Goal: Task Accomplishment & Management: Manage account settings

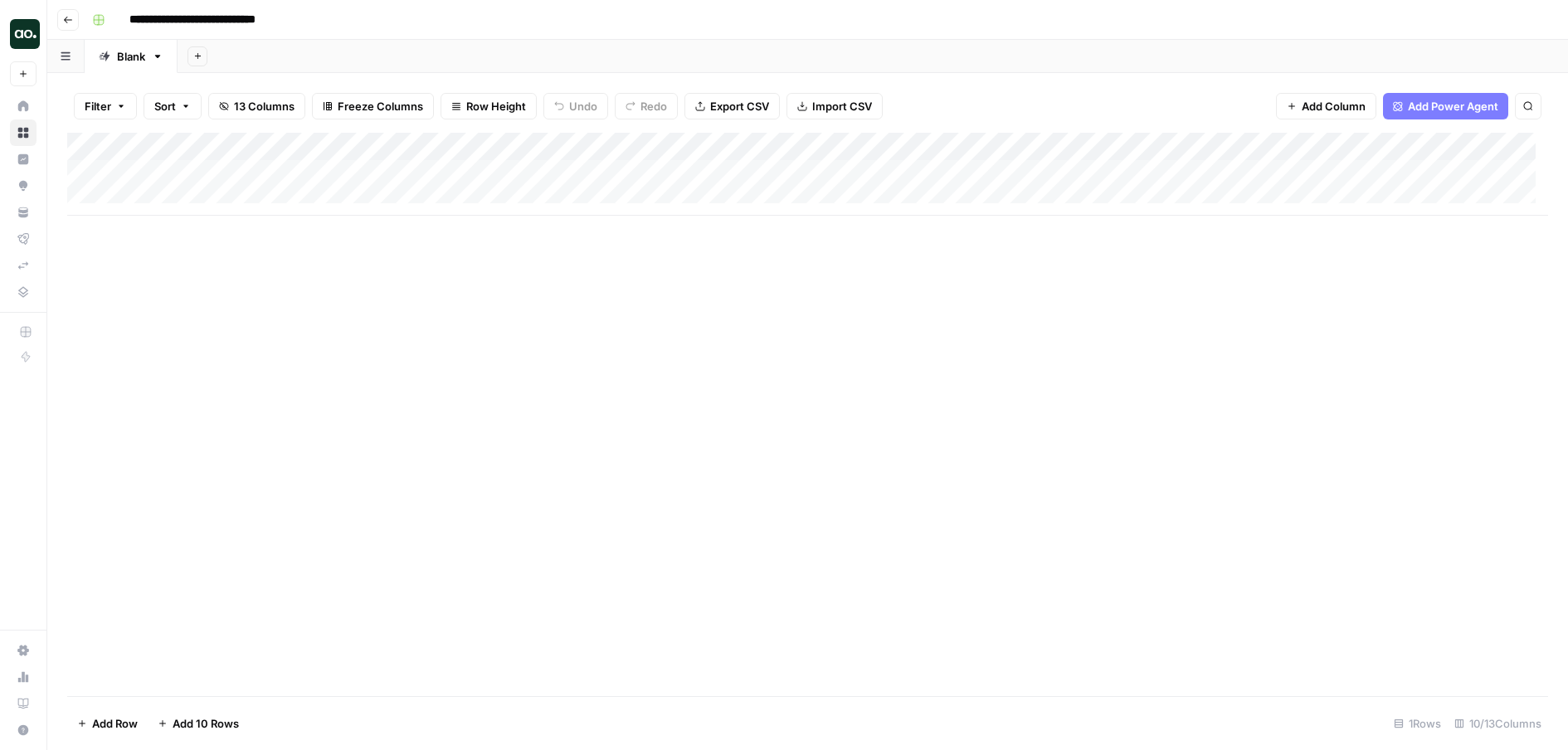
click at [73, 22] on button "Go back" at bounding box center [68, 19] width 22 height 22
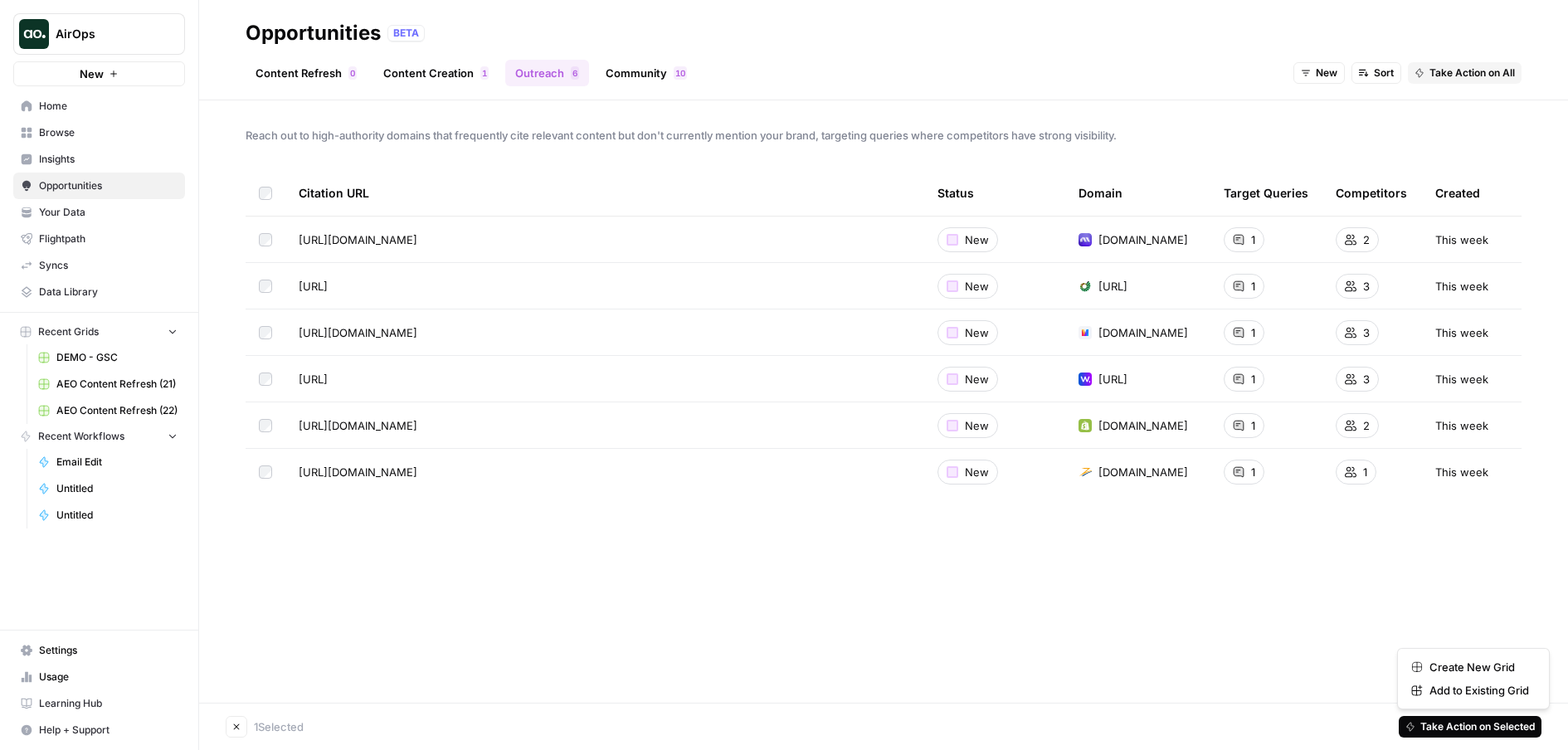
click at [1526, 730] on span "Take Action on Selected" at bounding box center [1478, 726] width 115 height 15
click at [1465, 685] on span "Add to Existing Grid" at bounding box center [1479, 690] width 100 height 17
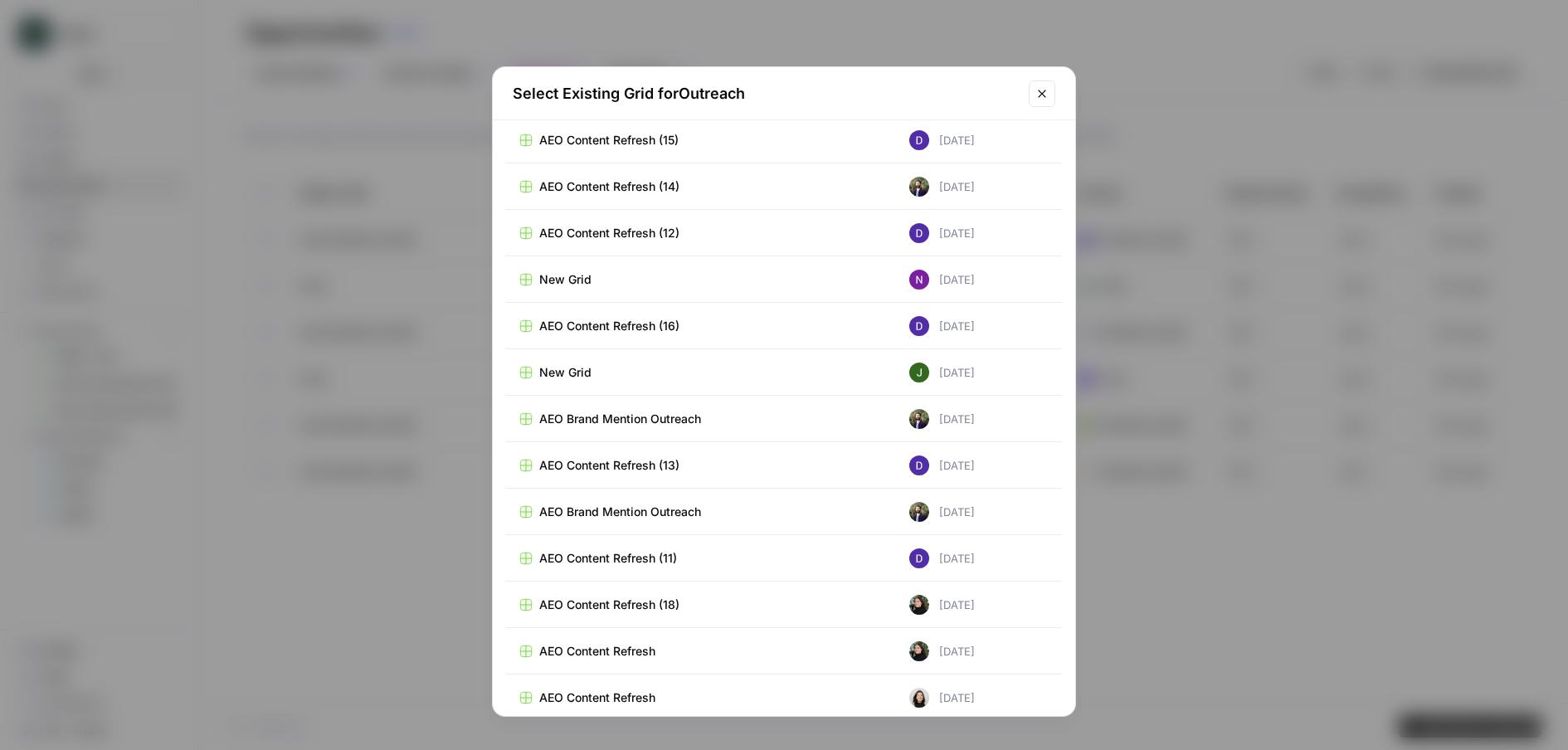
scroll to position [15865, 0]
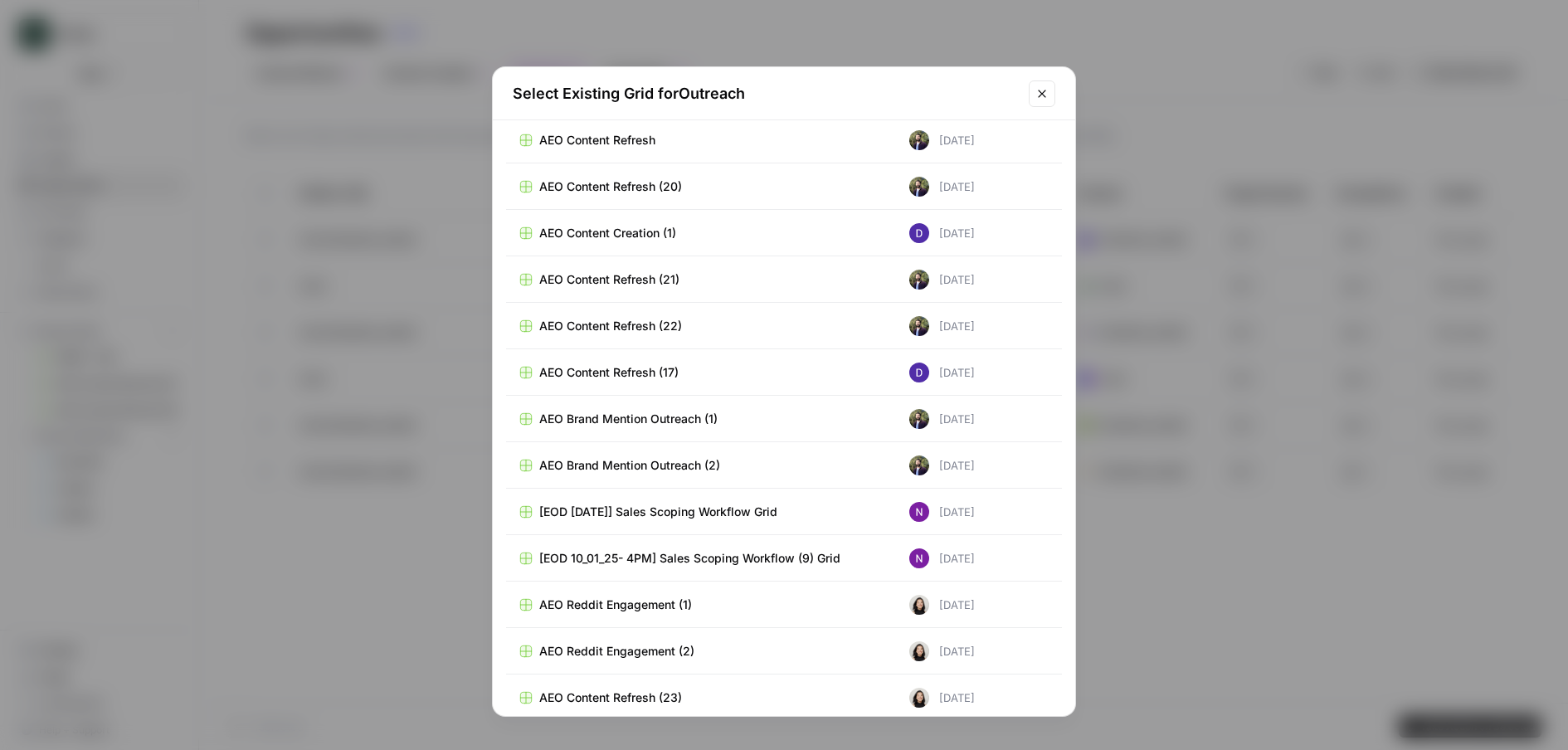
click at [632, 468] on span "AEO Brand Mention Outreach (2)" at bounding box center [630, 465] width 181 height 17
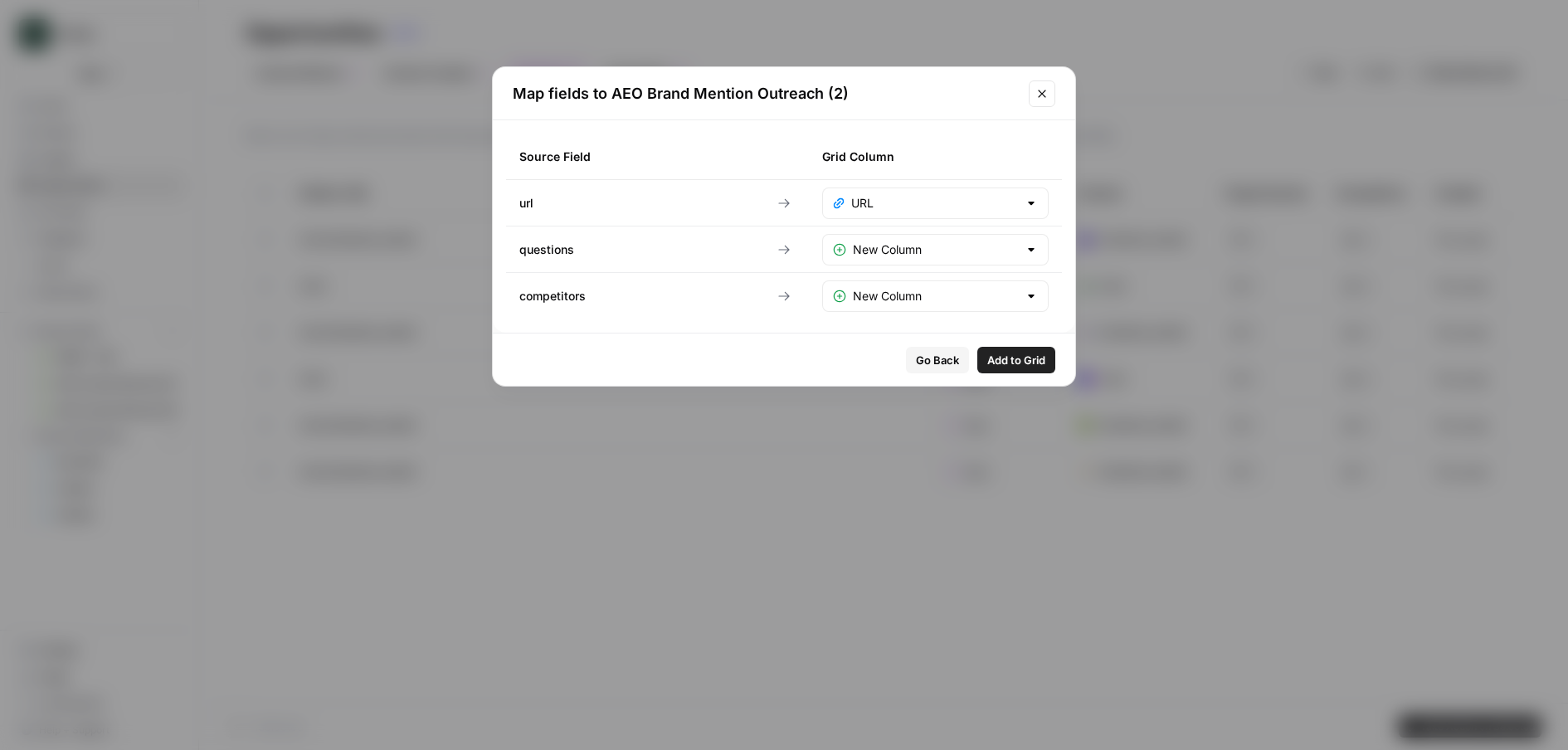
click at [1037, 363] on span "Add to Grid" at bounding box center [1016, 360] width 58 height 17
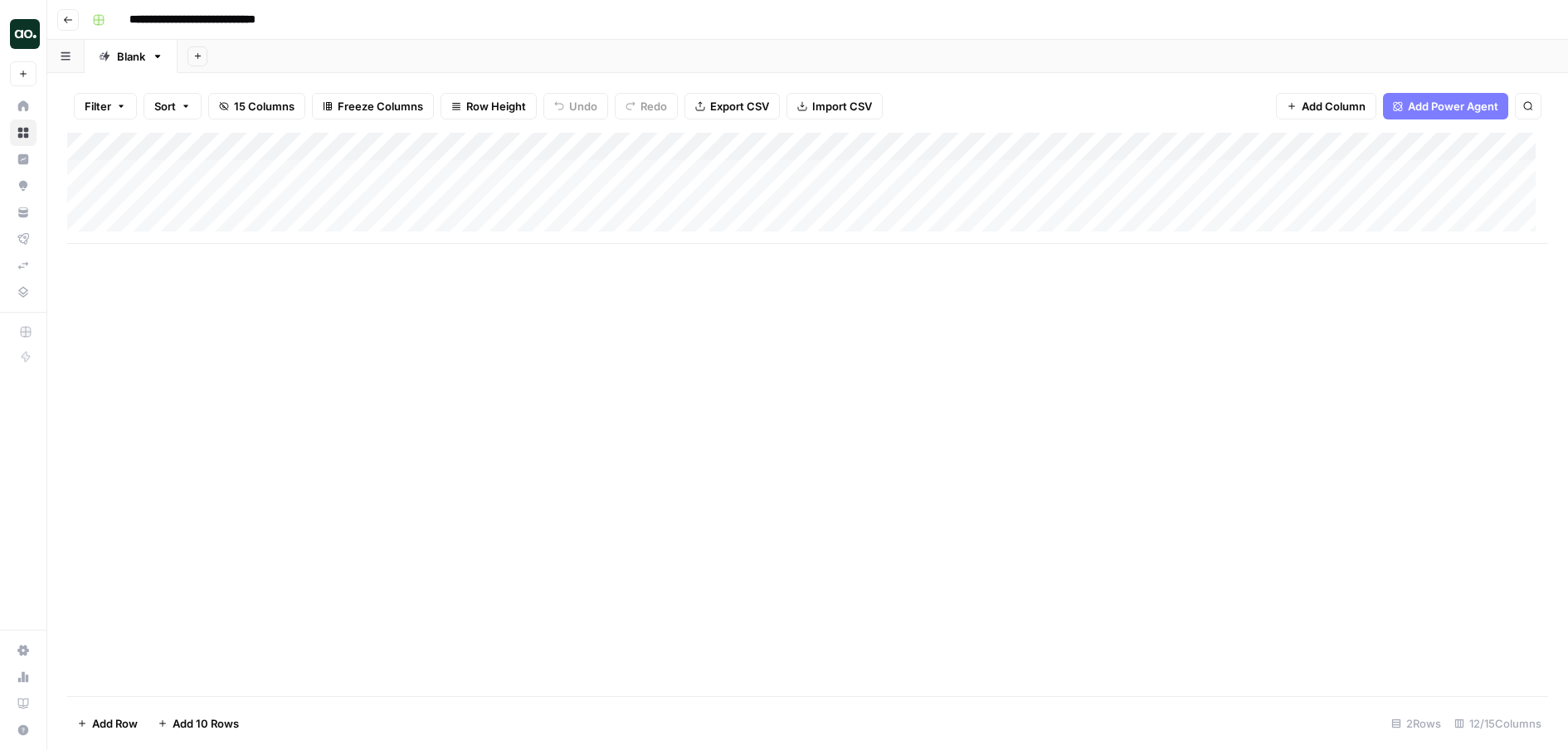
click at [67, 24] on button "Go back" at bounding box center [68, 19] width 22 height 22
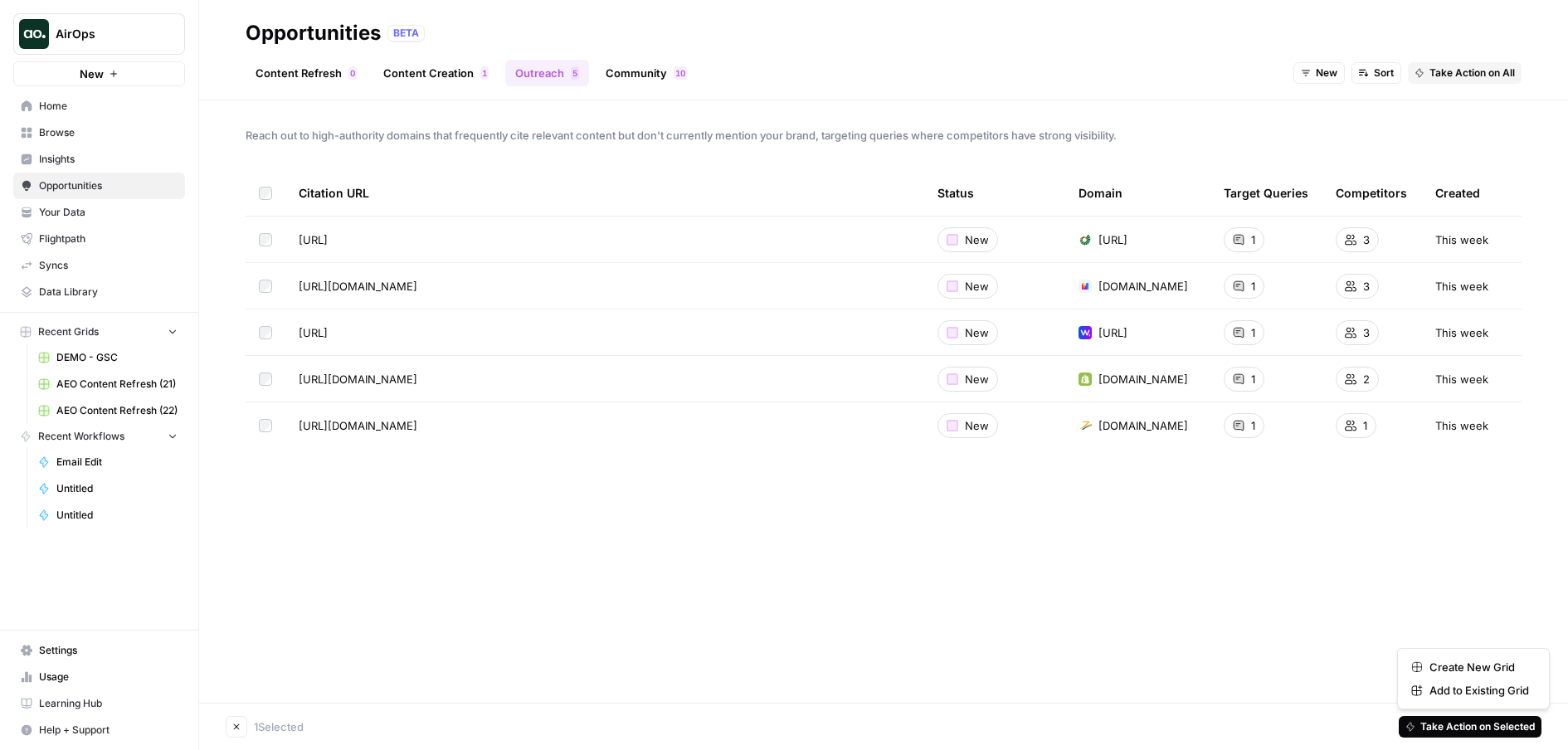
click at [1470, 729] on span "Take Action on Selected" at bounding box center [1478, 726] width 115 height 15
click at [1473, 698] on span "Add to Existing Grid" at bounding box center [1479, 690] width 100 height 17
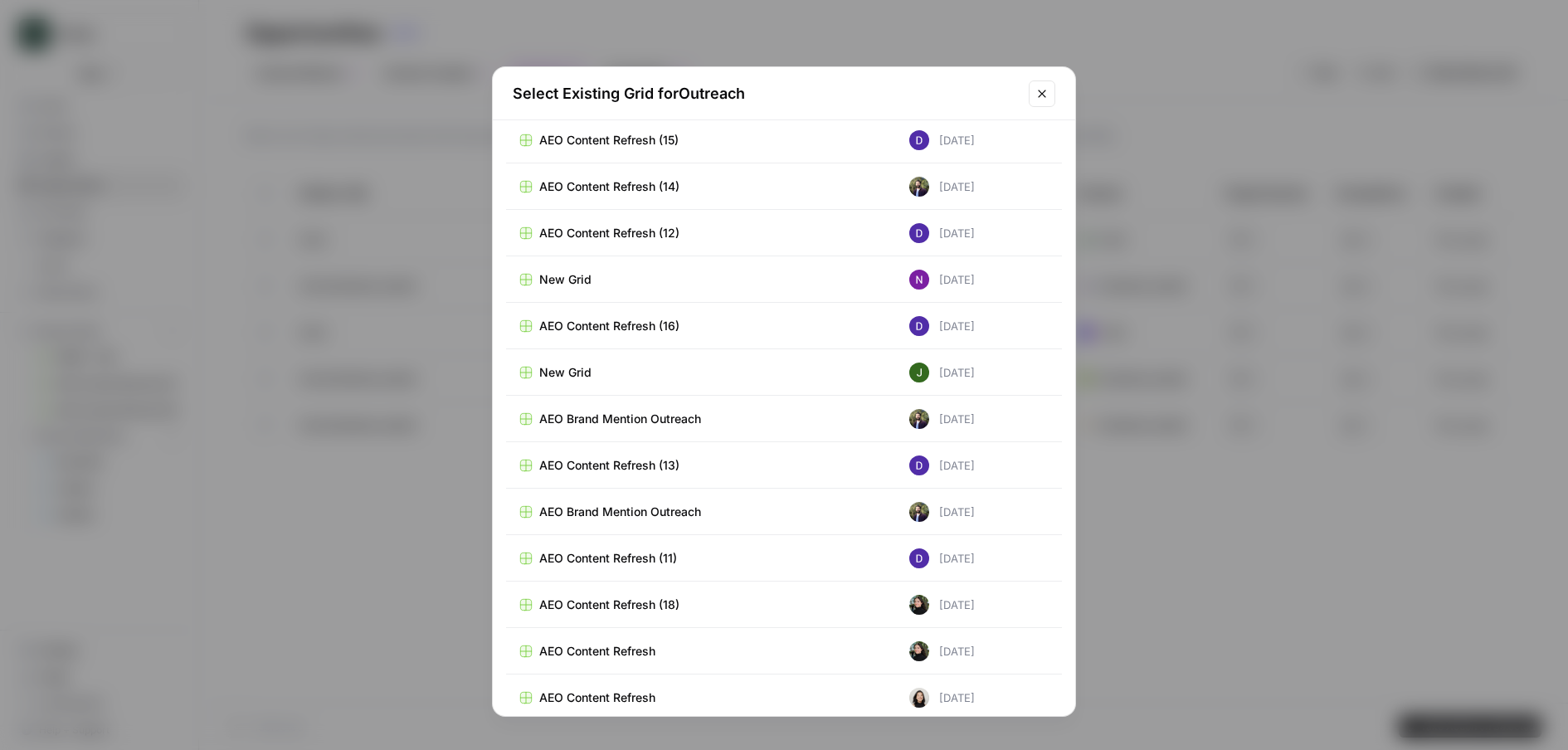
scroll to position [15865, 0]
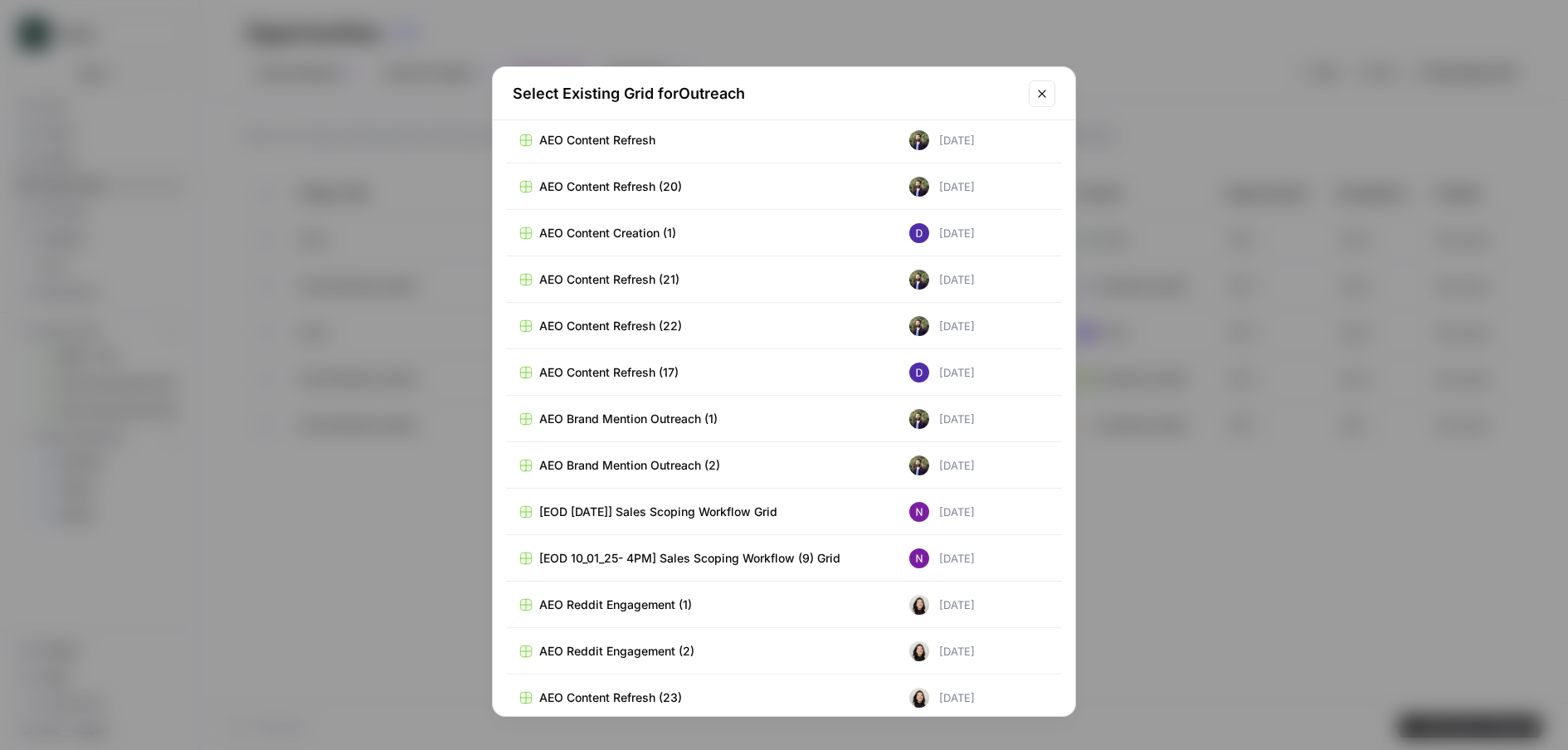
click at [679, 468] on span "AEO Brand Mention Outreach (2)" at bounding box center [630, 465] width 181 height 17
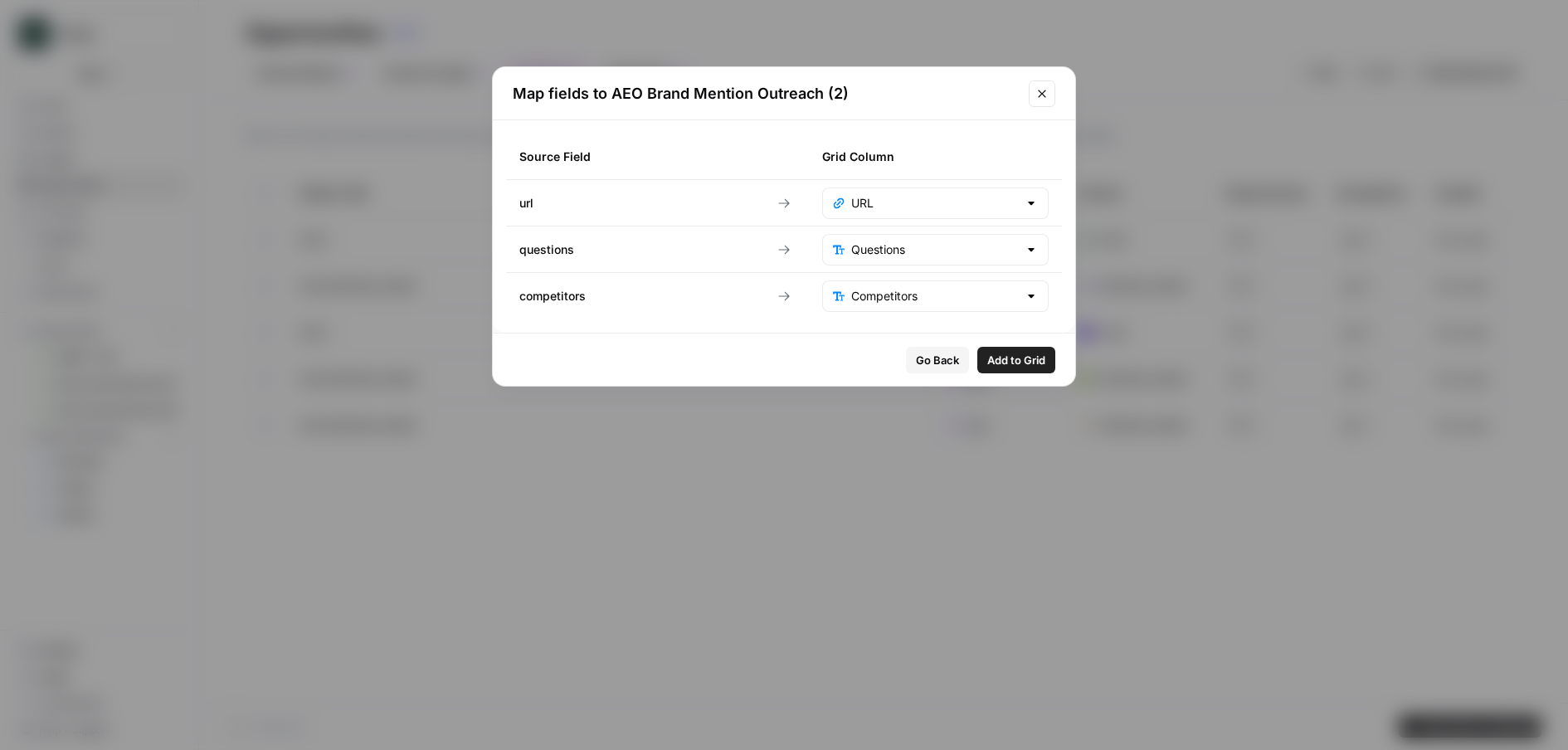
click at [1042, 243] on div "Questions" at bounding box center [936, 250] width 226 height 32
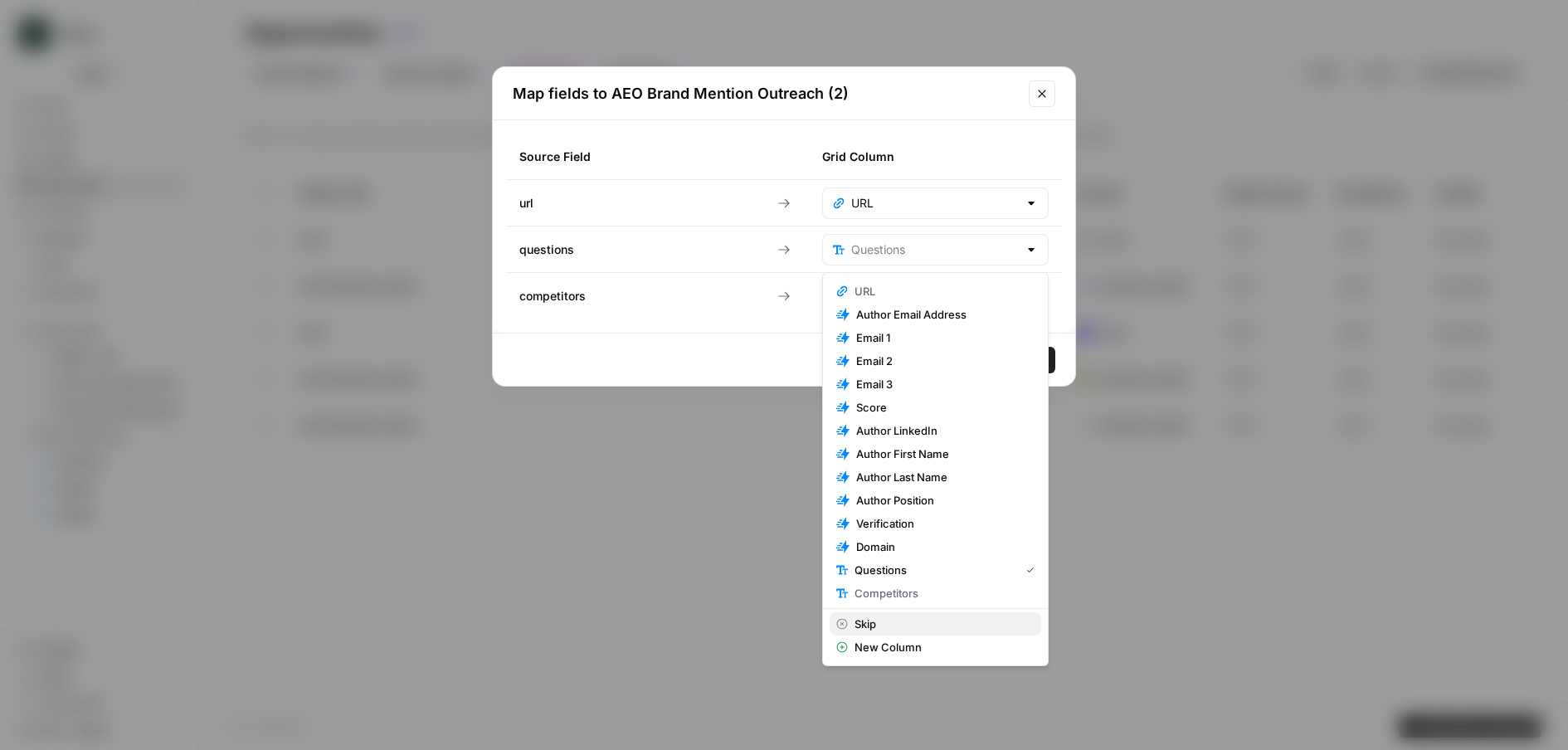
click at [909, 614] on button "Skip" at bounding box center [935, 624] width 211 height 23
type input "Skip"
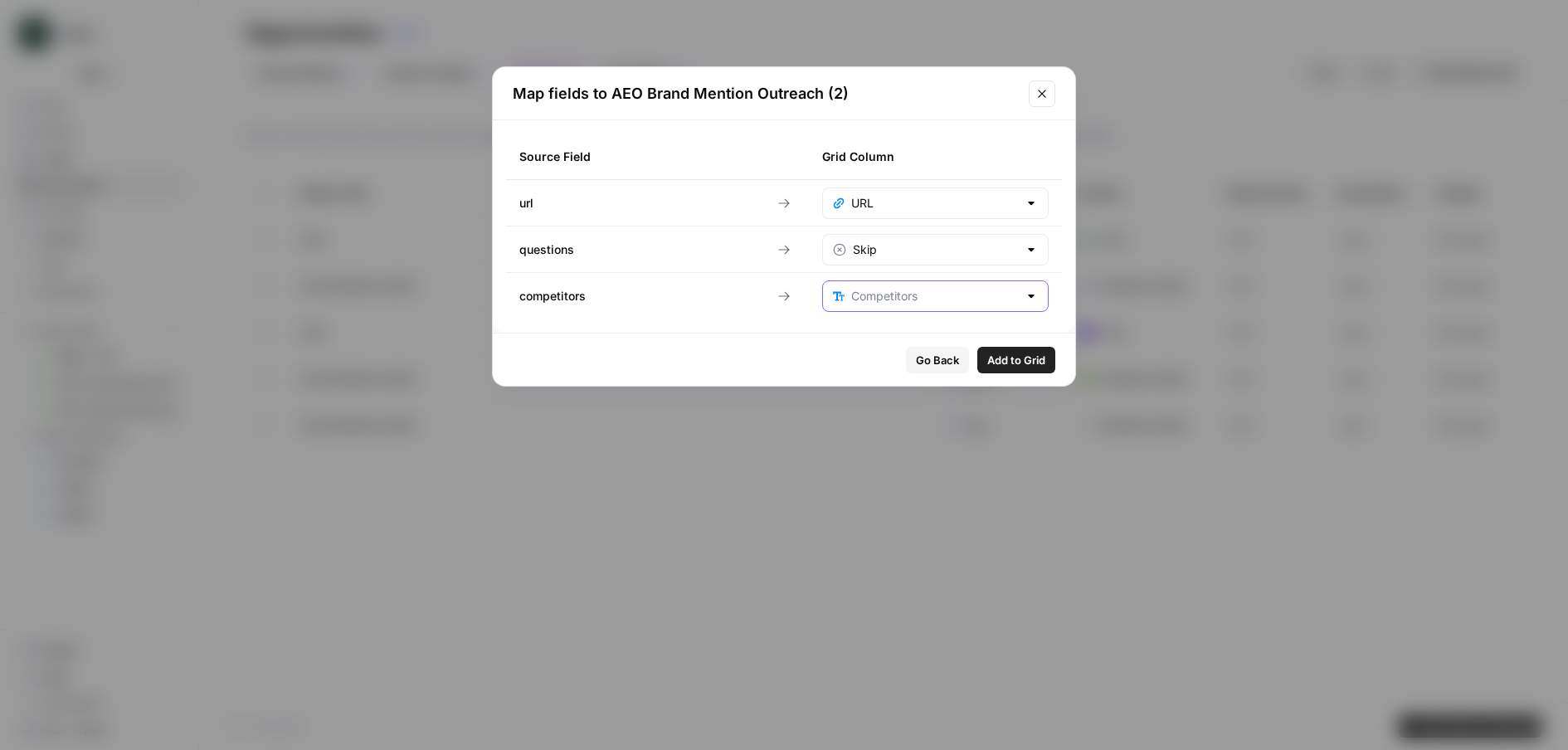
click at [1016, 304] on input "text" at bounding box center [935, 296] width 167 height 17
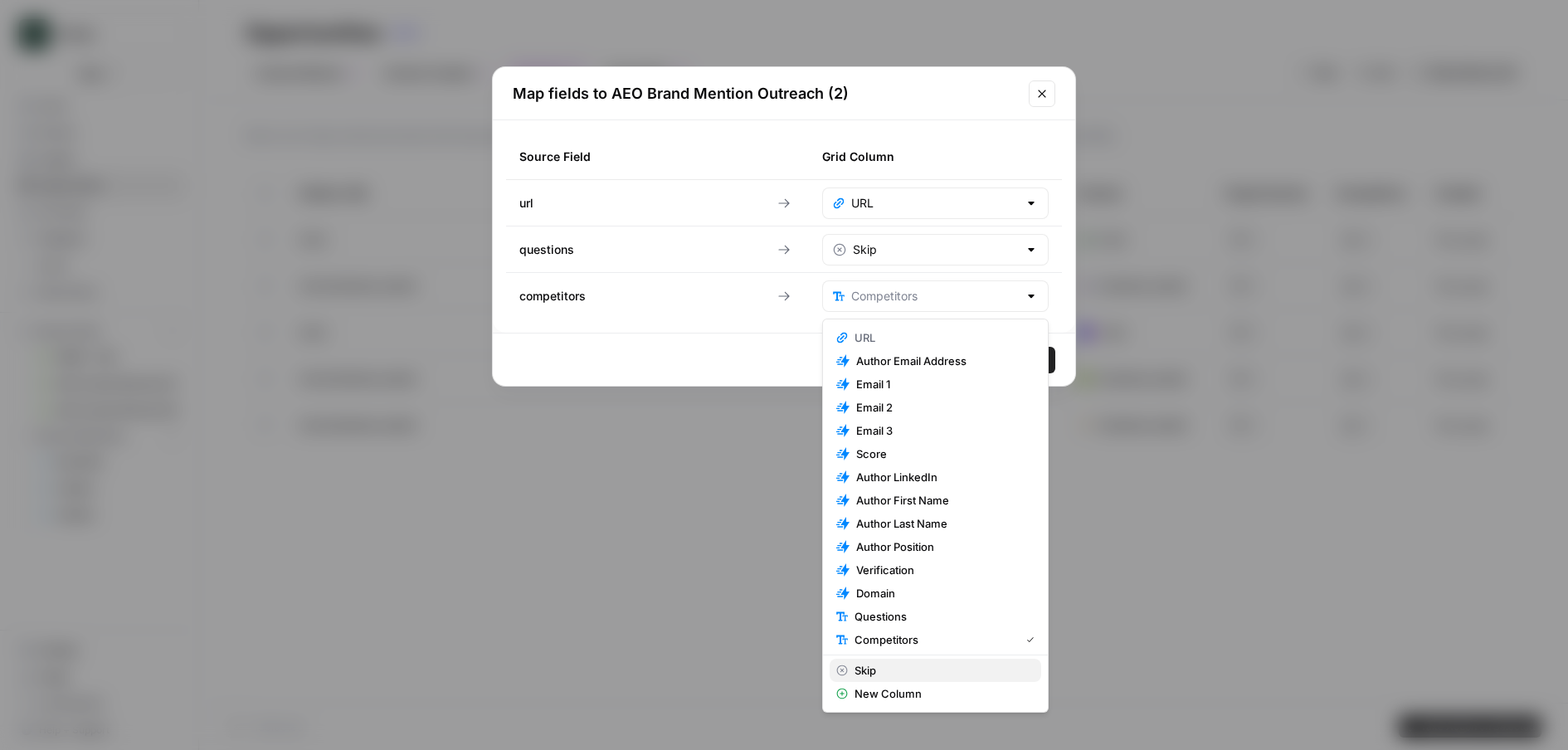
click at [921, 672] on span "Skip" at bounding box center [941, 670] width 174 height 17
type input "Skip"
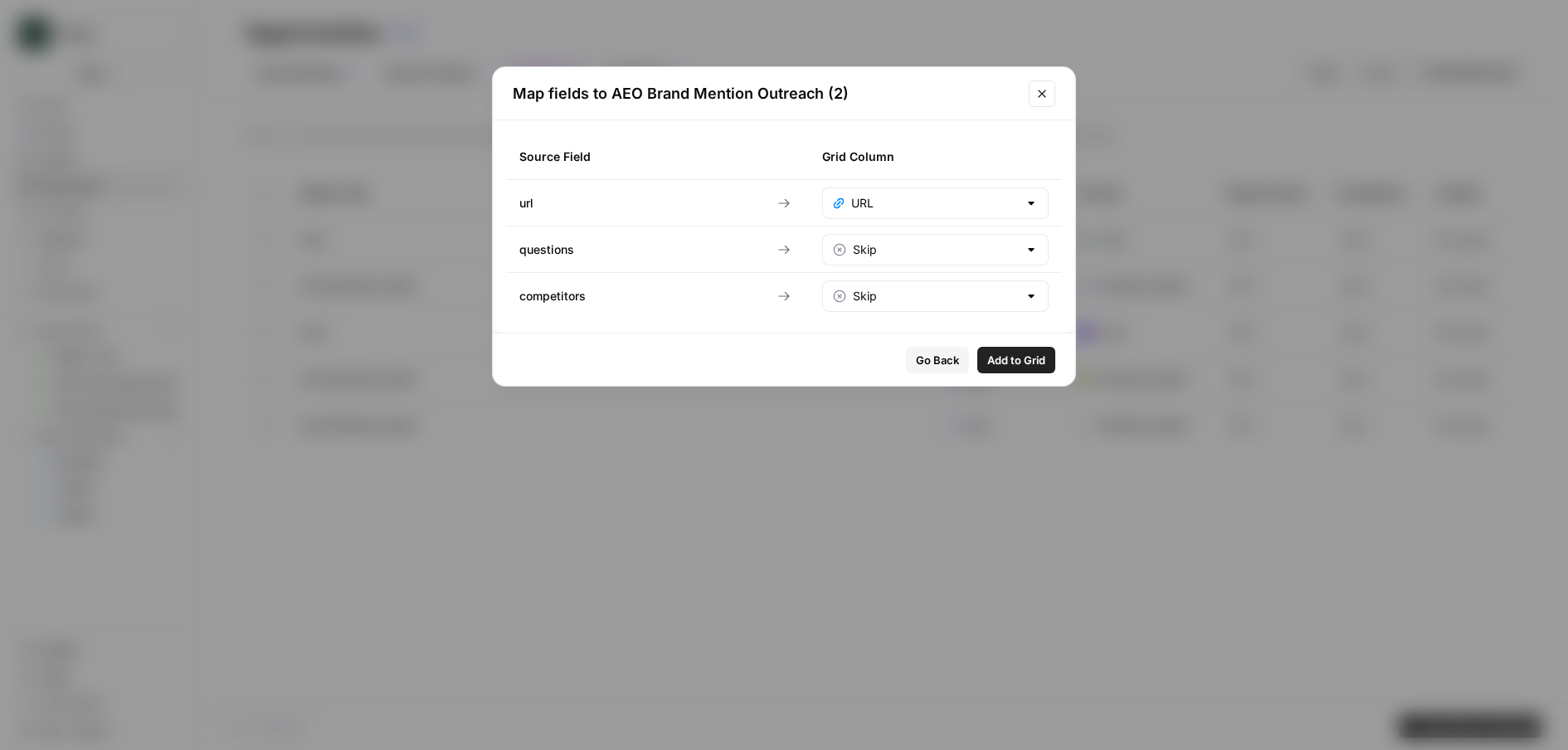
click at [1025, 372] on button "Add to Grid" at bounding box center [1016, 360] width 78 height 26
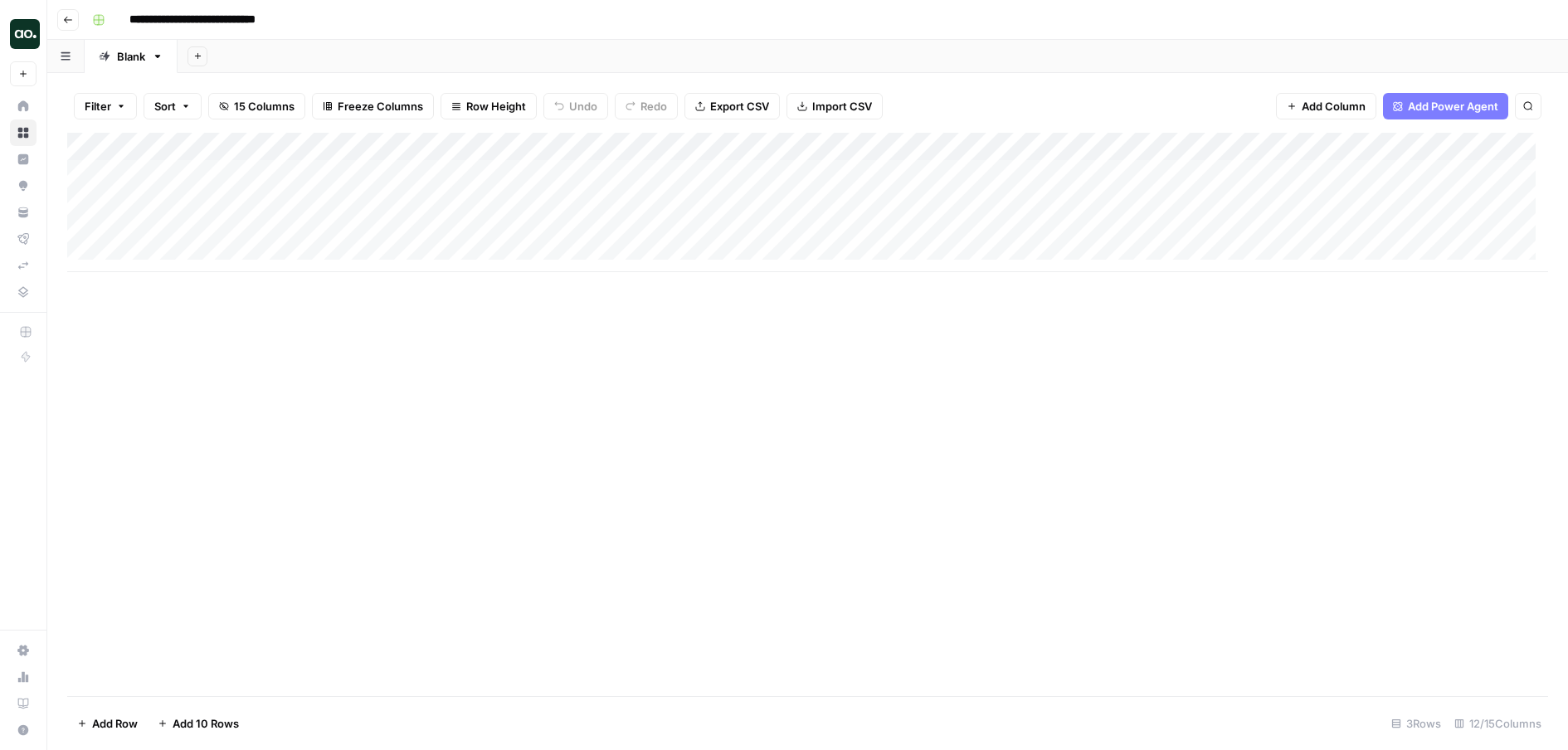
click at [67, 23] on icon "button" at bounding box center [68, 19] width 10 height 10
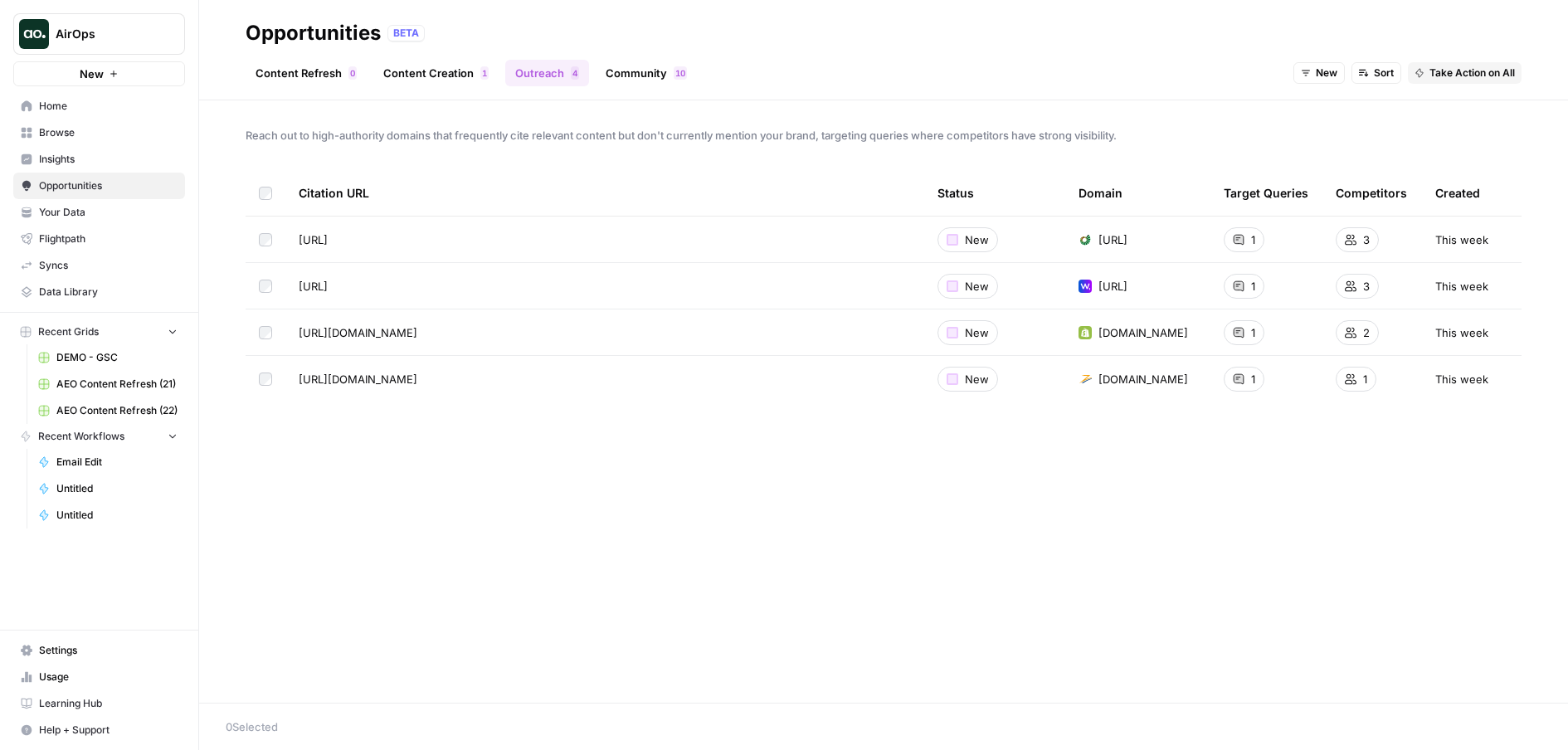
click at [1498, 82] on button "Take Action on All" at bounding box center [1465, 73] width 114 height 22
click at [1486, 125] on span "Add to Existing Grid" at bounding box center [1490, 132] width 100 height 17
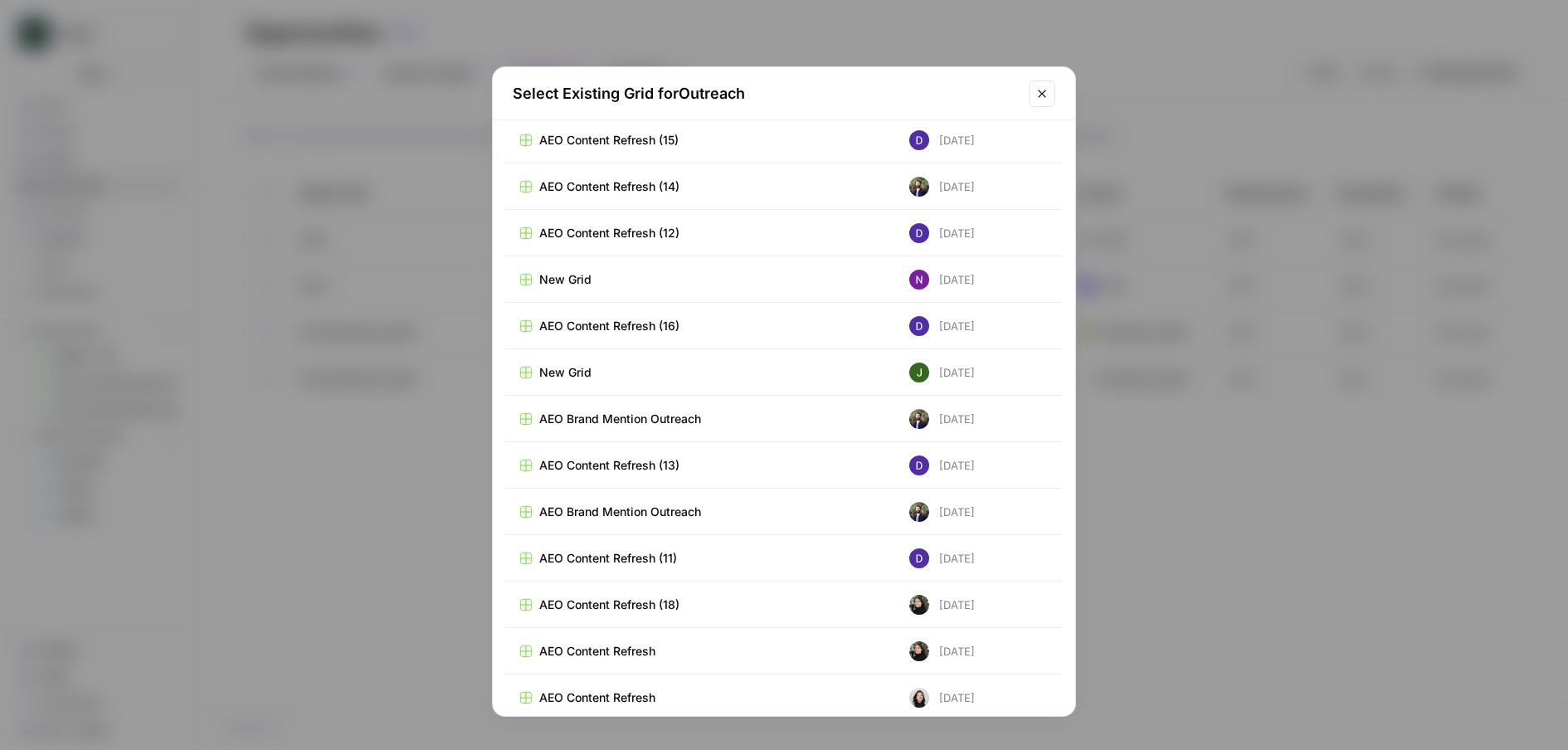
scroll to position [15865, 0]
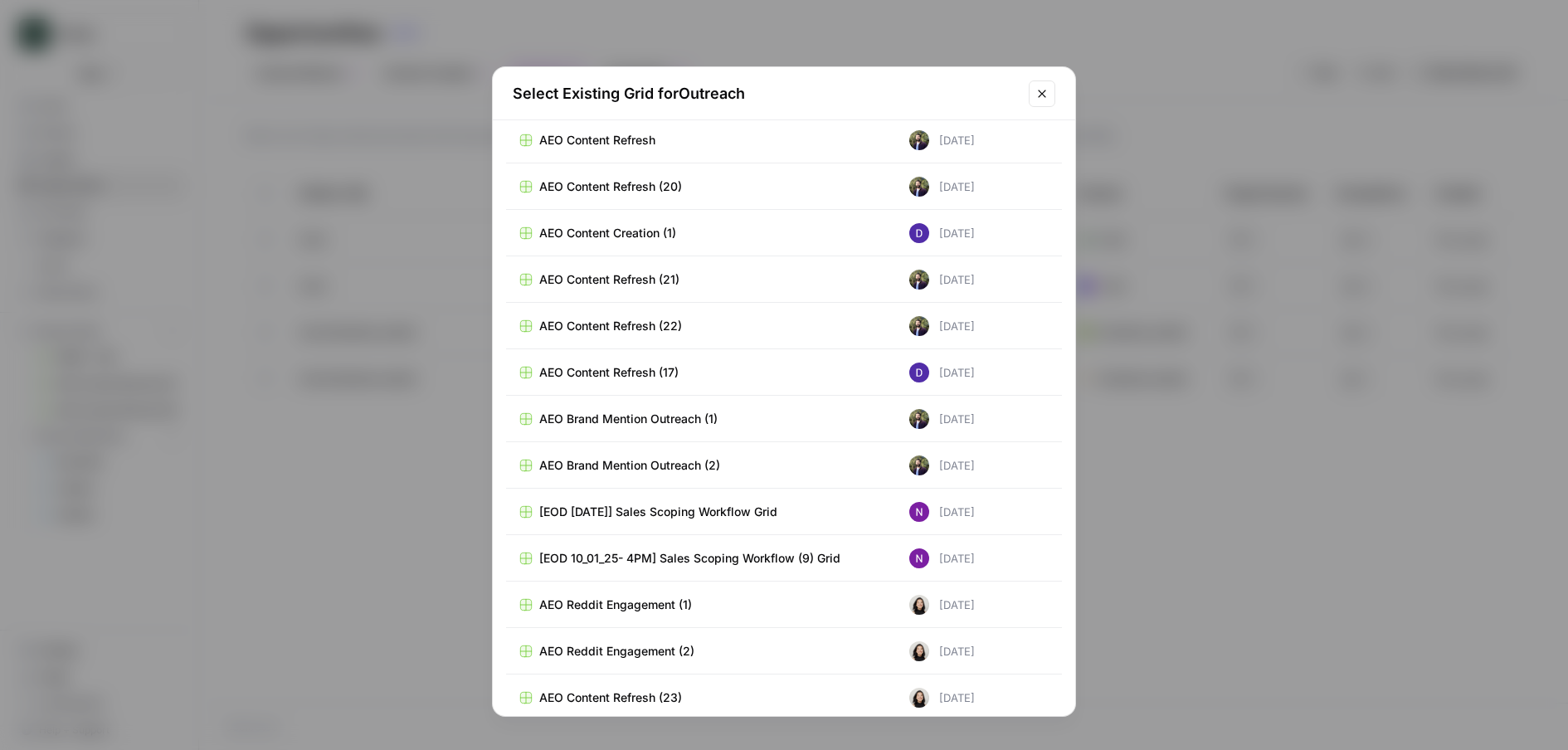
click at [688, 461] on span "AEO Brand Mention Outreach (2)" at bounding box center [630, 465] width 181 height 17
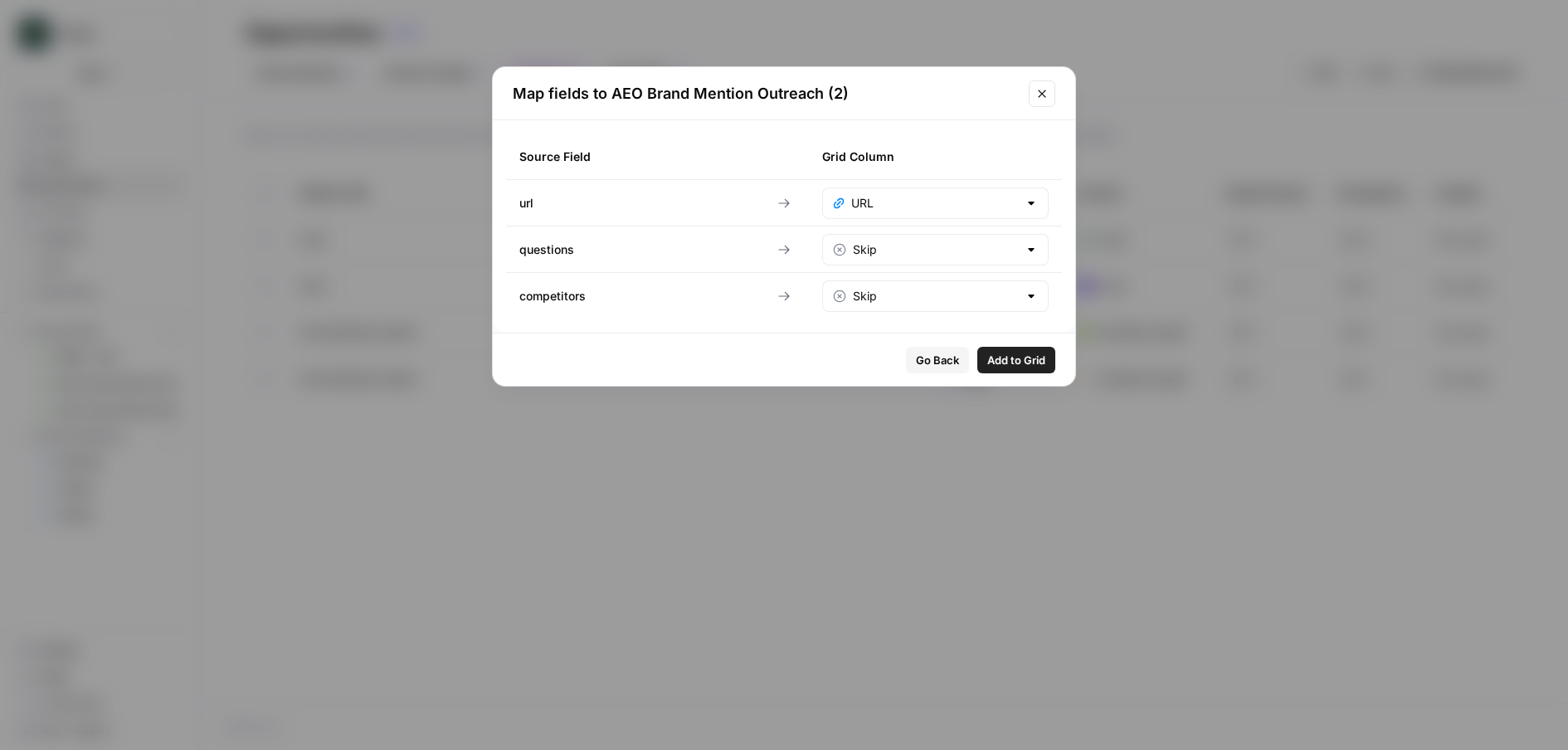
click at [1033, 292] on div at bounding box center [1030, 296] width 13 height 17
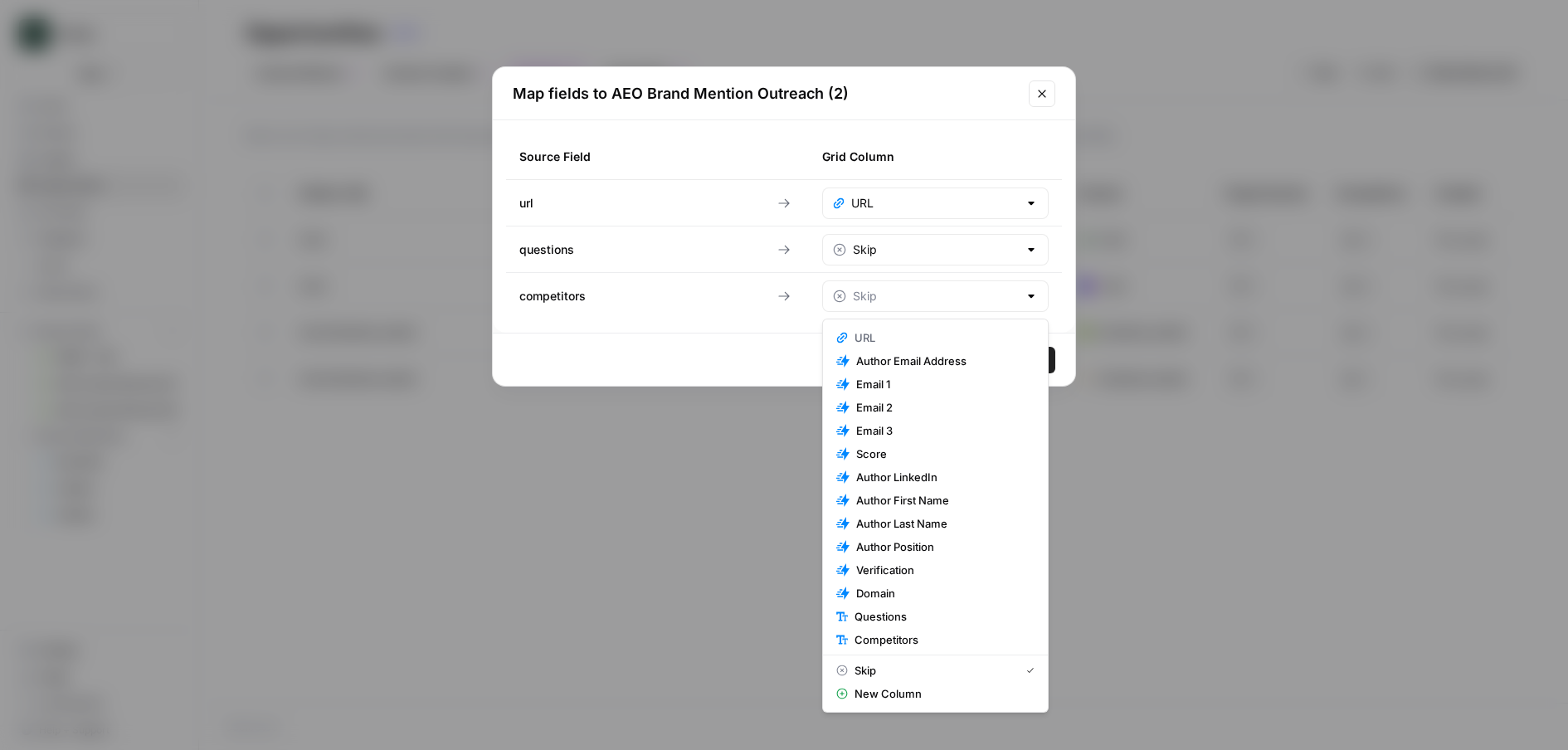
type input "Skip"
click at [749, 323] on div "Source Field Grid Column url URL questions Skip competitors Skip" at bounding box center [784, 226] width 582 height 212
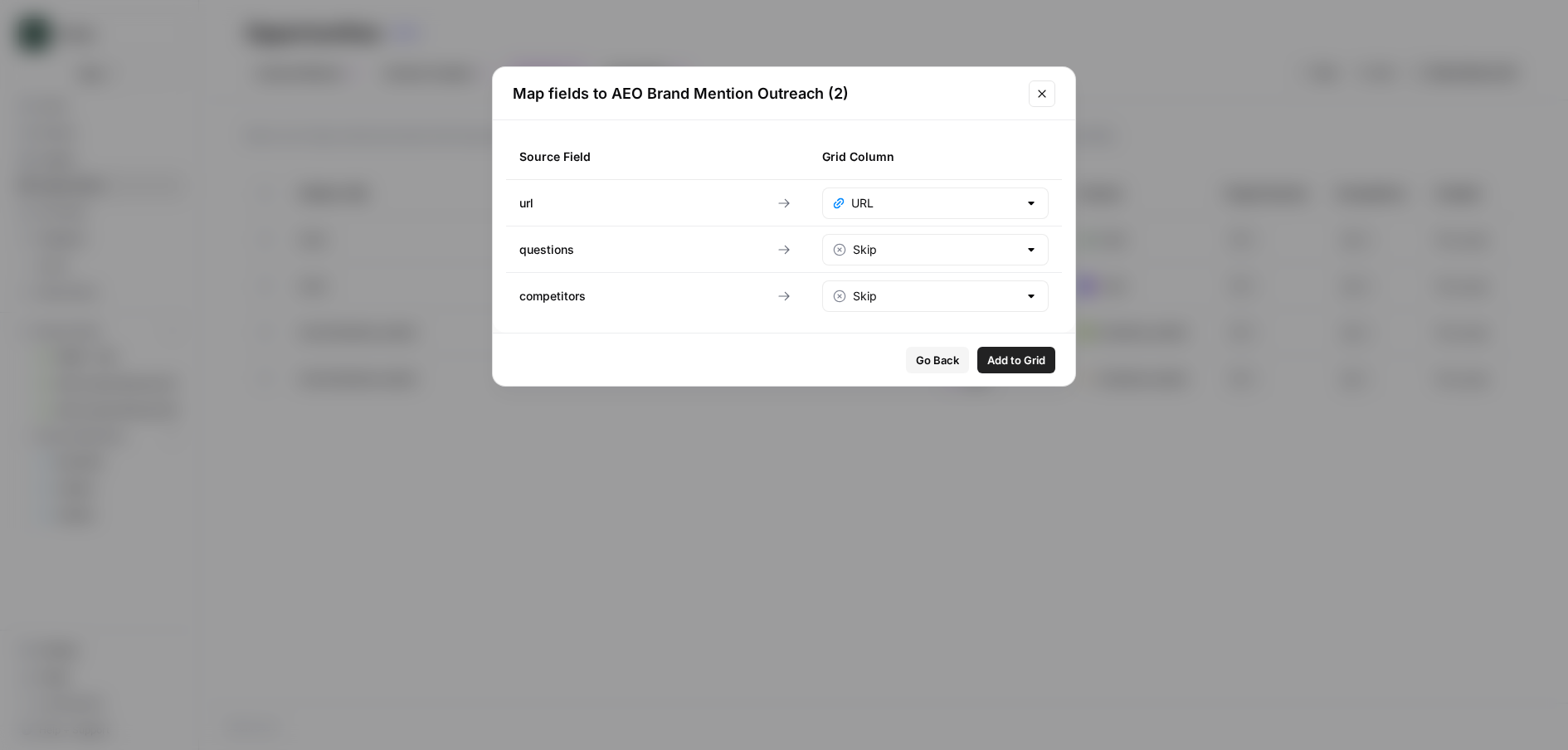
click at [1032, 299] on div at bounding box center [1030, 296] width 13 height 17
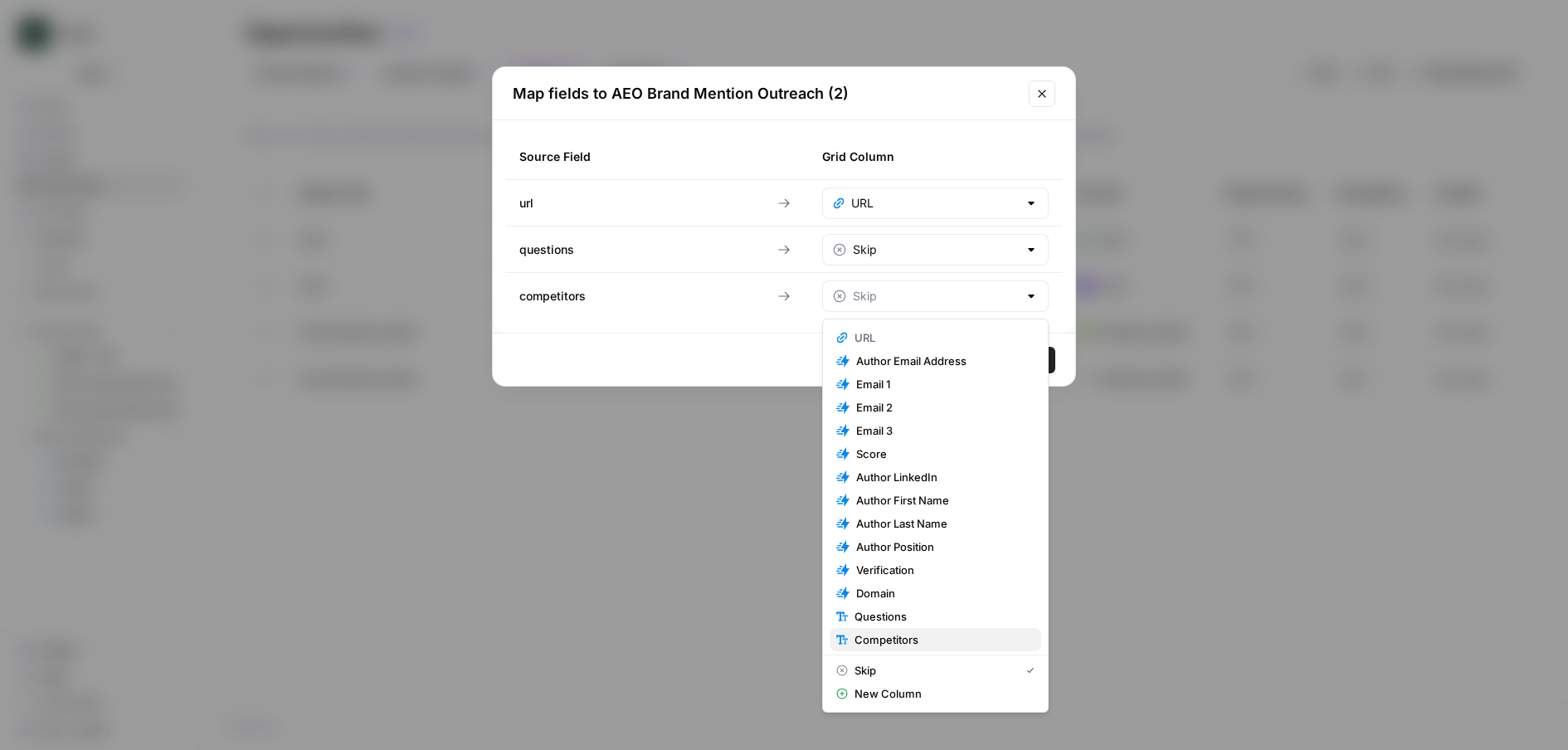
click at [947, 639] on span "Competitors" at bounding box center [941, 639] width 174 height 17
type input "Competitors"
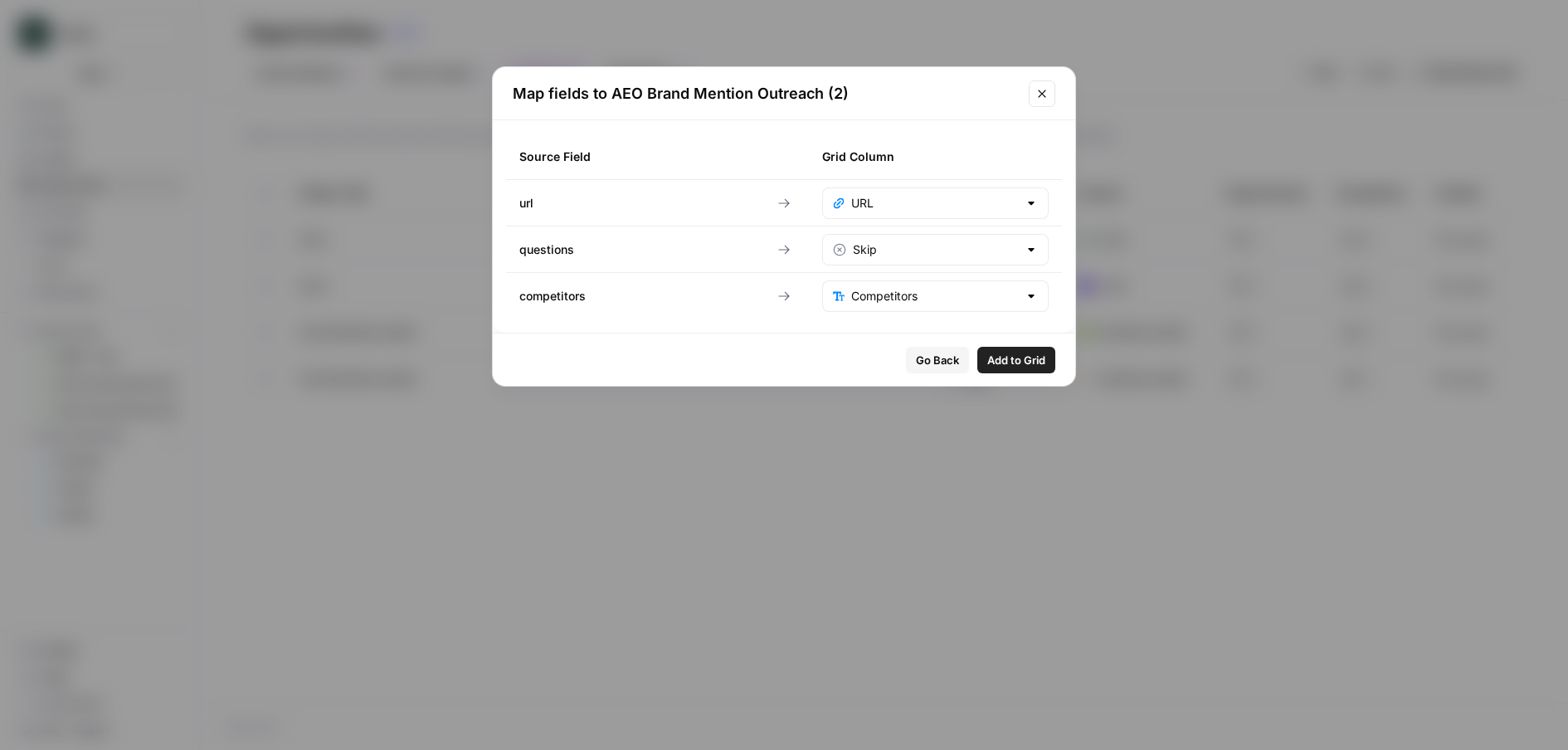
click at [1036, 361] on span "Add to Grid" at bounding box center [1016, 360] width 58 height 17
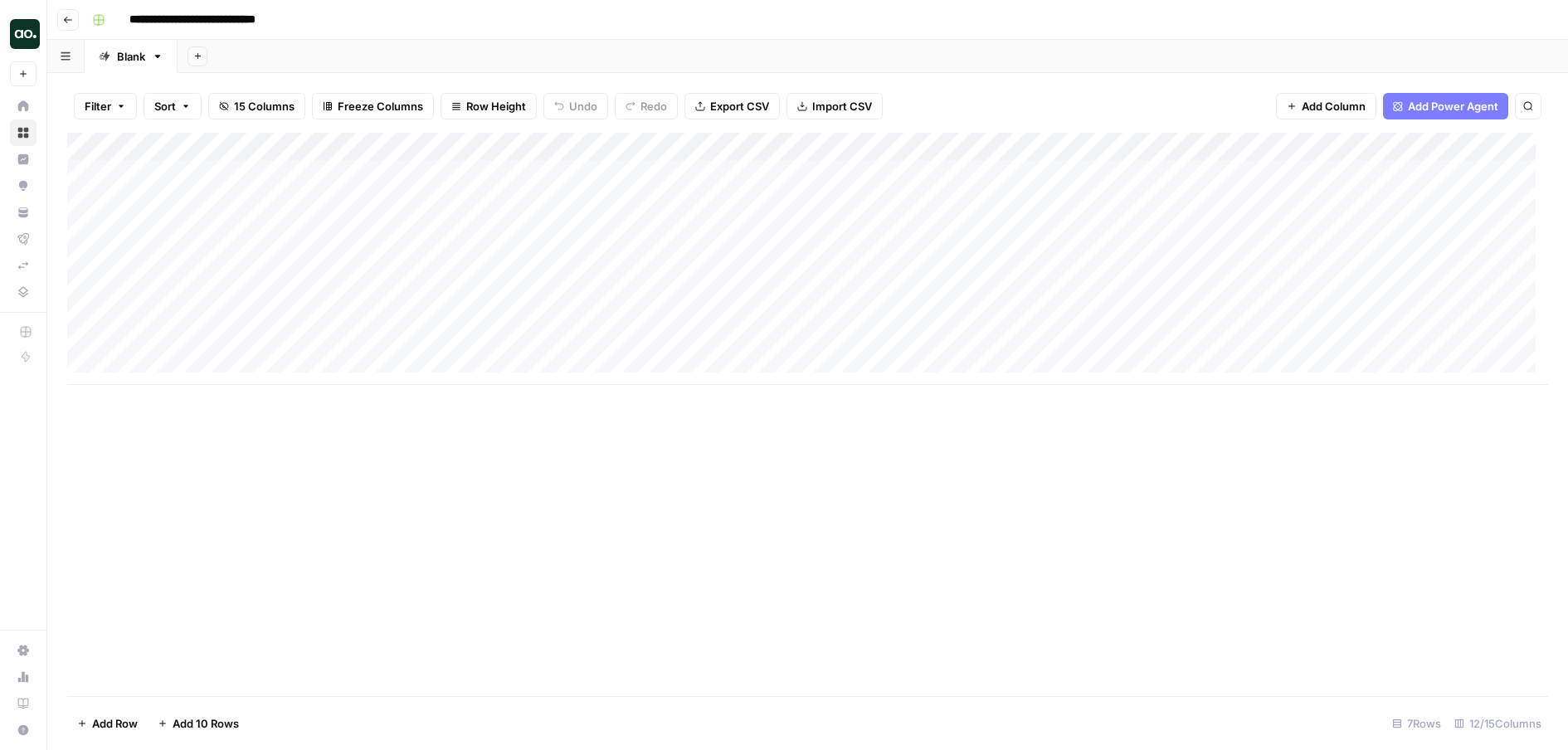
click at [69, 15] on icon "button" at bounding box center [68, 19] width 10 height 10
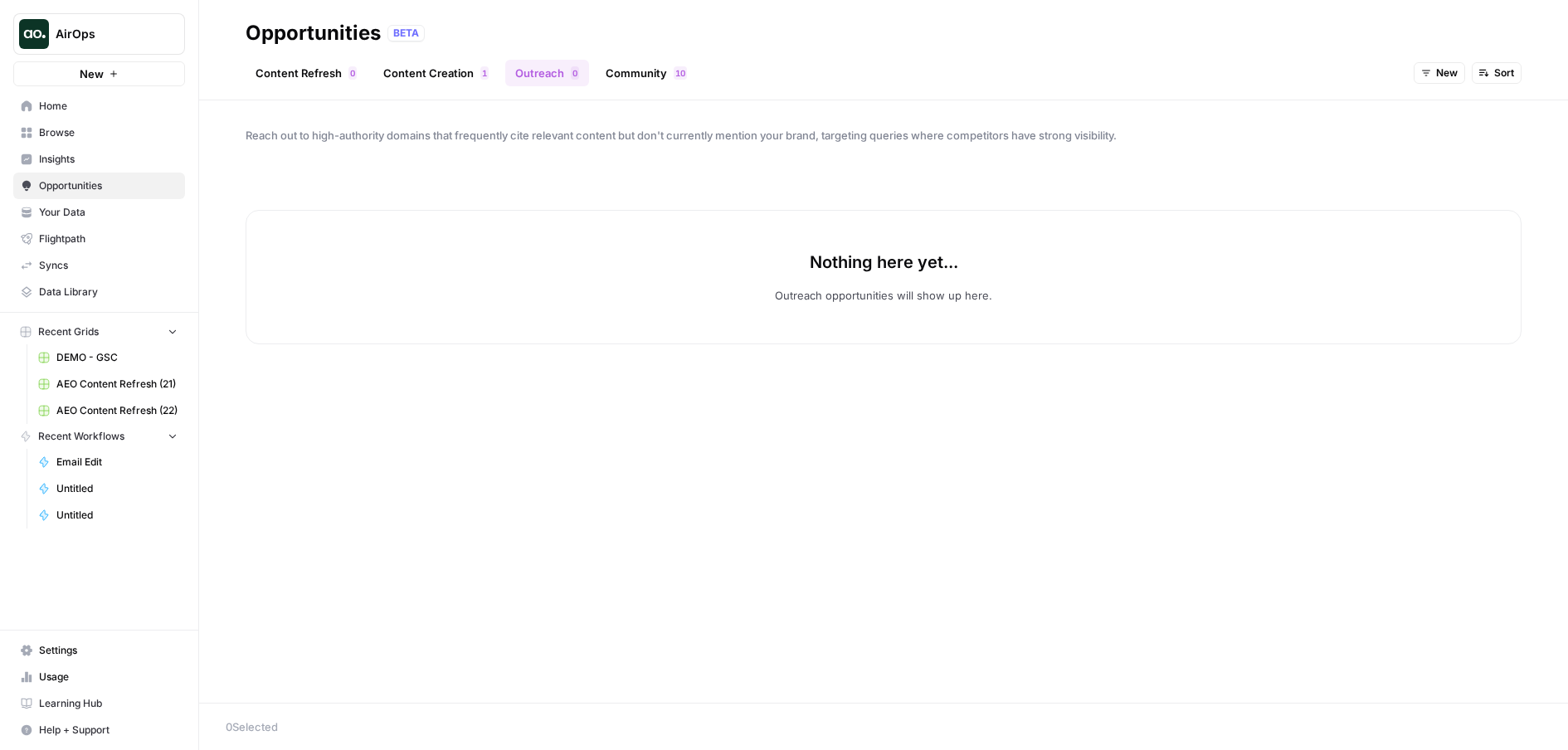
click at [899, 430] on div "Reach out to high-authority domains that frequently cite relevant content but d…" at bounding box center [883, 401] width 1369 height 603
click at [460, 73] on link "Content Creation 1" at bounding box center [436, 73] width 125 height 26
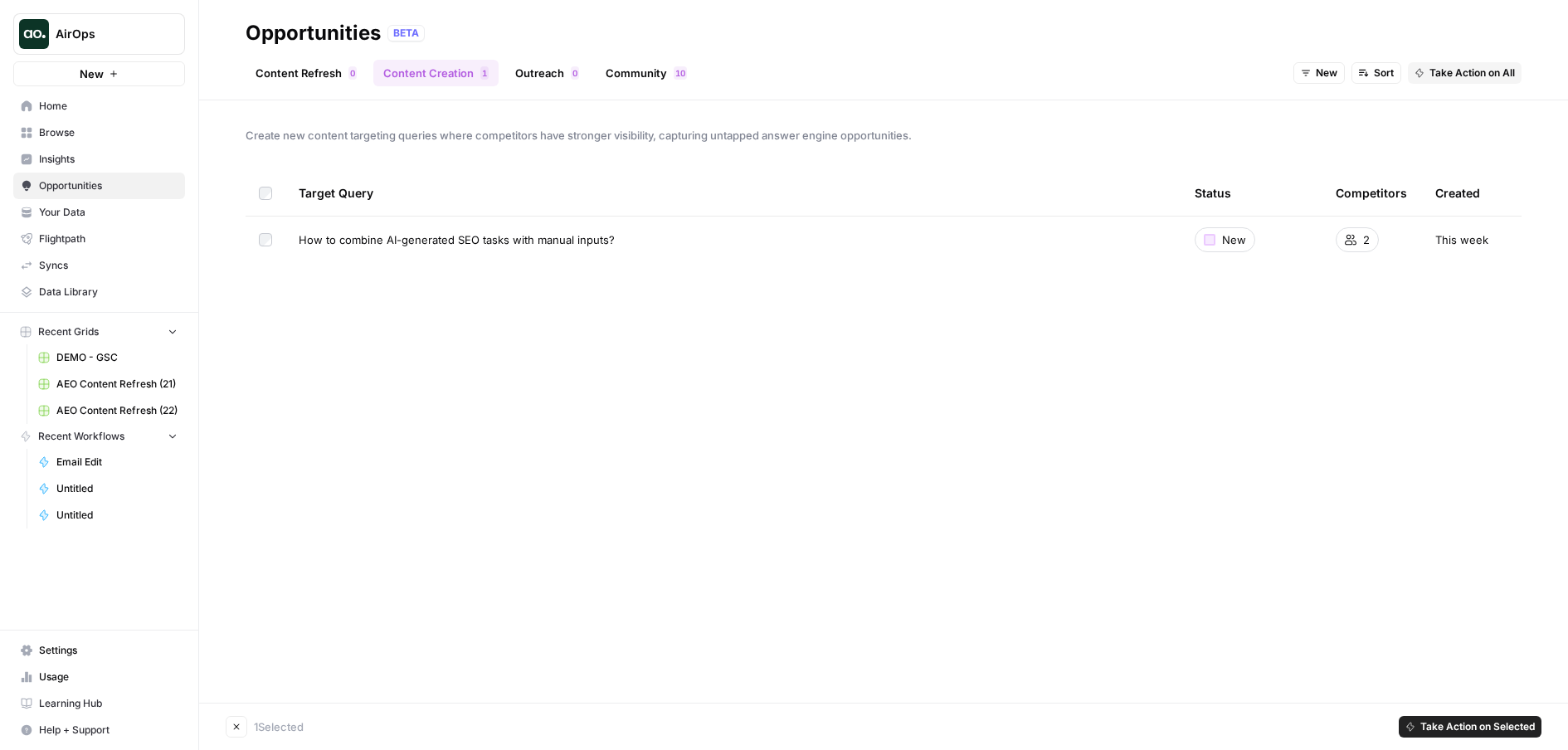
click at [1436, 714] on footer "Clear Selection 1 Selected Take Action on Selected" at bounding box center [883, 726] width 1369 height 47
click at [1440, 720] on span "Take Action on Selected" at bounding box center [1478, 726] width 115 height 15
click at [1442, 690] on span "Add to Existing Grid" at bounding box center [1479, 690] width 100 height 17
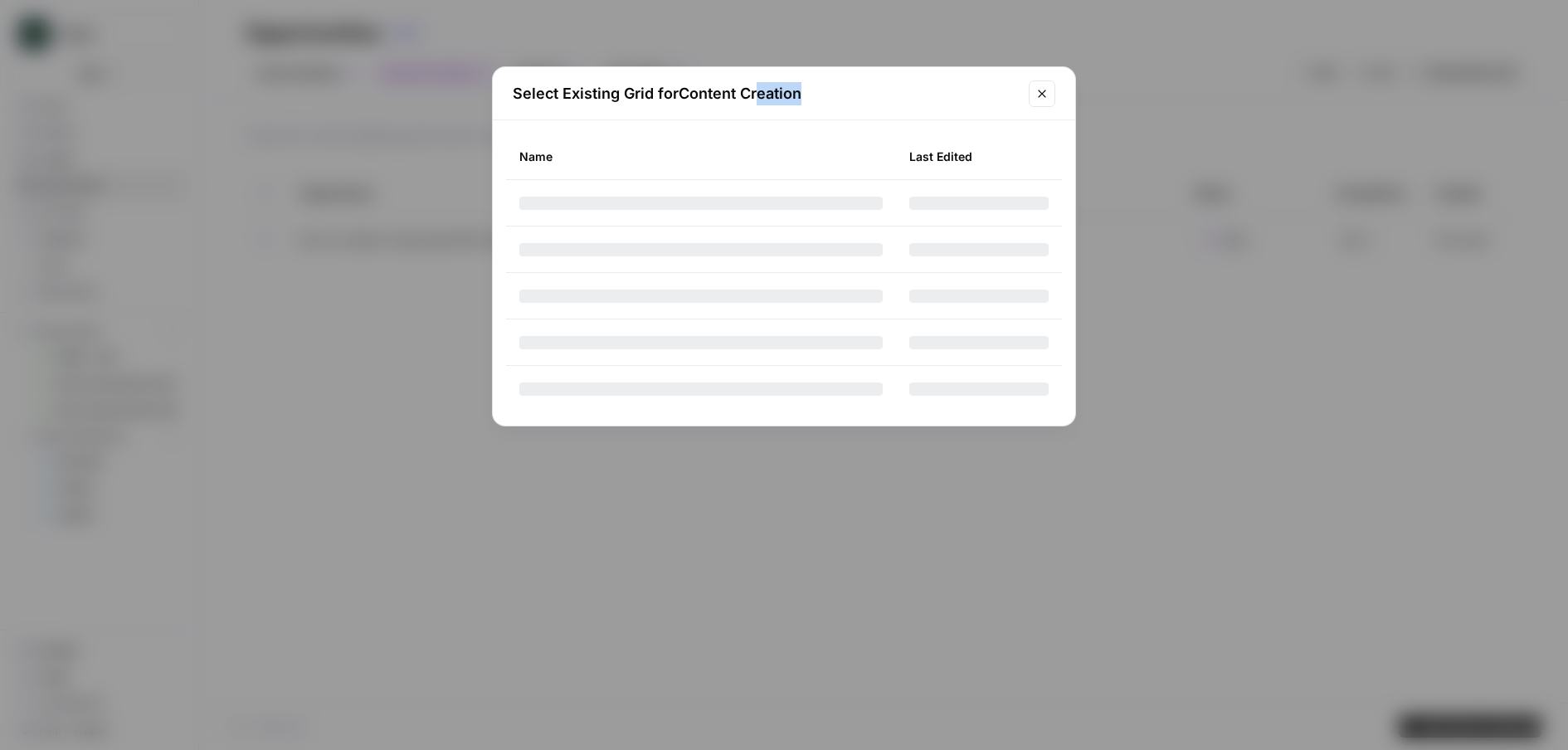
drag, startPoint x: 594, startPoint y: 107, endPoint x: 762, endPoint y: 104, distance: 168.0
click at [762, 104] on div "Select Existing Grid for Content Creation" at bounding box center [784, 94] width 582 height 54
click at [838, 100] on h2 "Select Existing Grid for Content Creation" at bounding box center [766, 94] width 506 height 23
drag, startPoint x: 832, startPoint y: 100, endPoint x: 517, endPoint y: 100, distance: 315.0
click at [517, 100] on h2 "Select Existing Grid for Content Creation" at bounding box center [766, 94] width 506 height 23
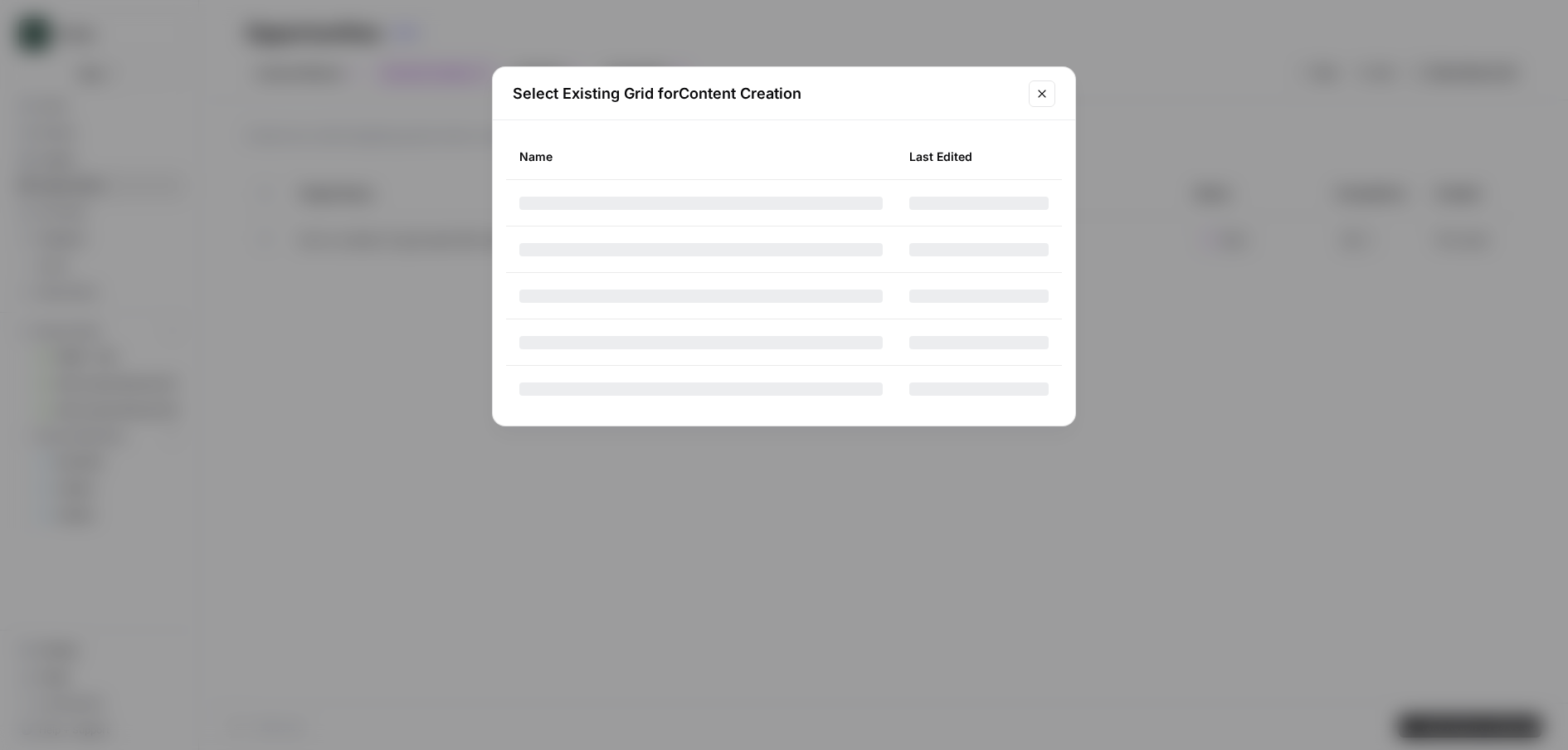
click at [517, 100] on h2 "Select Existing Grid for Content Creation" at bounding box center [766, 94] width 506 height 23
drag, startPoint x: 505, startPoint y: 99, endPoint x: 840, endPoint y: 107, distance: 335.1
click at [846, 109] on div "Select Existing Grid for Content Creation" at bounding box center [784, 94] width 582 height 54
click at [827, 98] on h2 "Select Existing Grid for Content Creation" at bounding box center [766, 94] width 506 height 23
drag, startPoint x: 686, startPoint y: 98, endPoint x: 515, endPoint y: 100, distance: 171.0
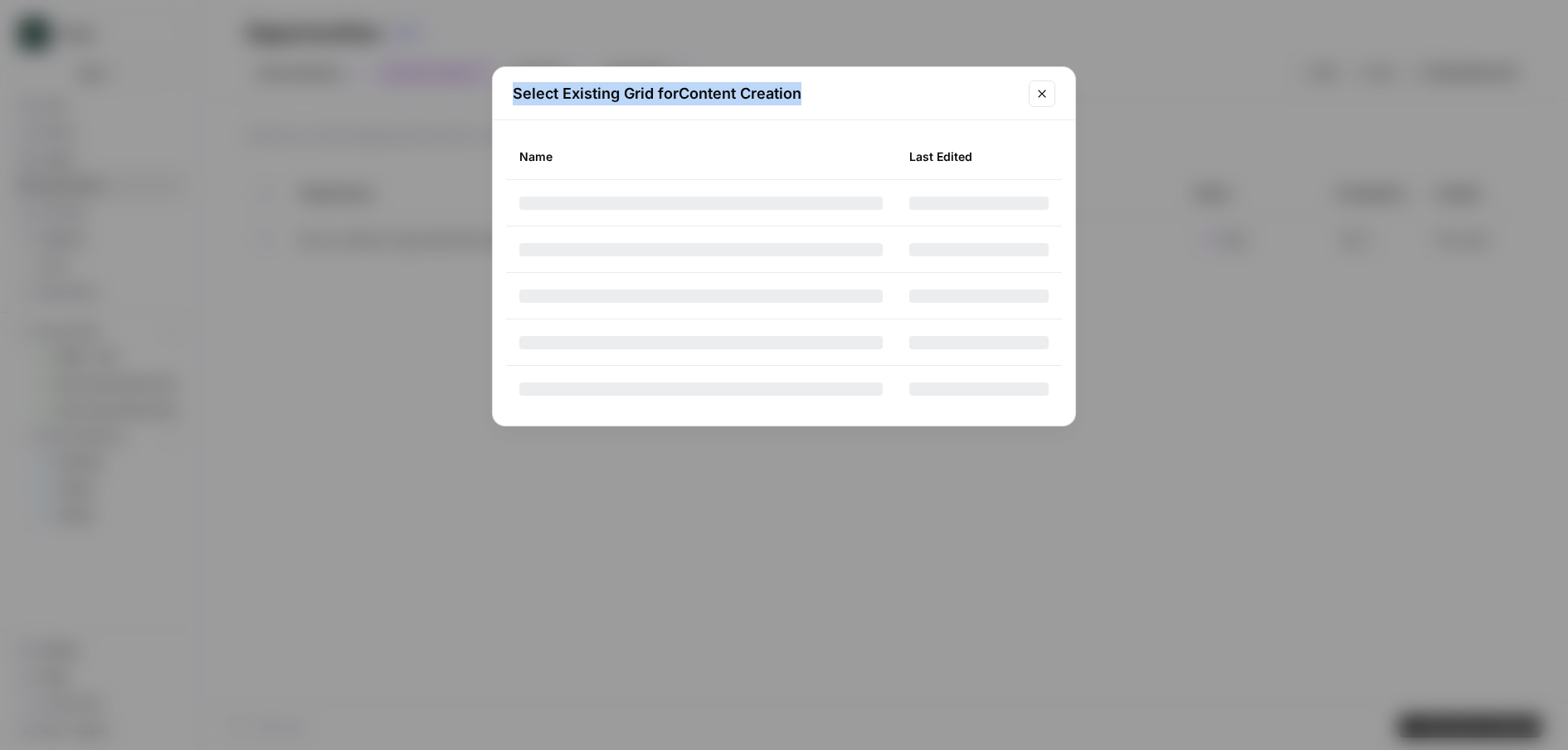
click at [515, 100] on h2 "Select Existing Grid for Content Creation" at bounding box center [766, 94] width 506 height 23
click at [532, 93] on h2 "Select Existing Grid for Content Creation" at bounding box center [766, 94] width 506 height 23
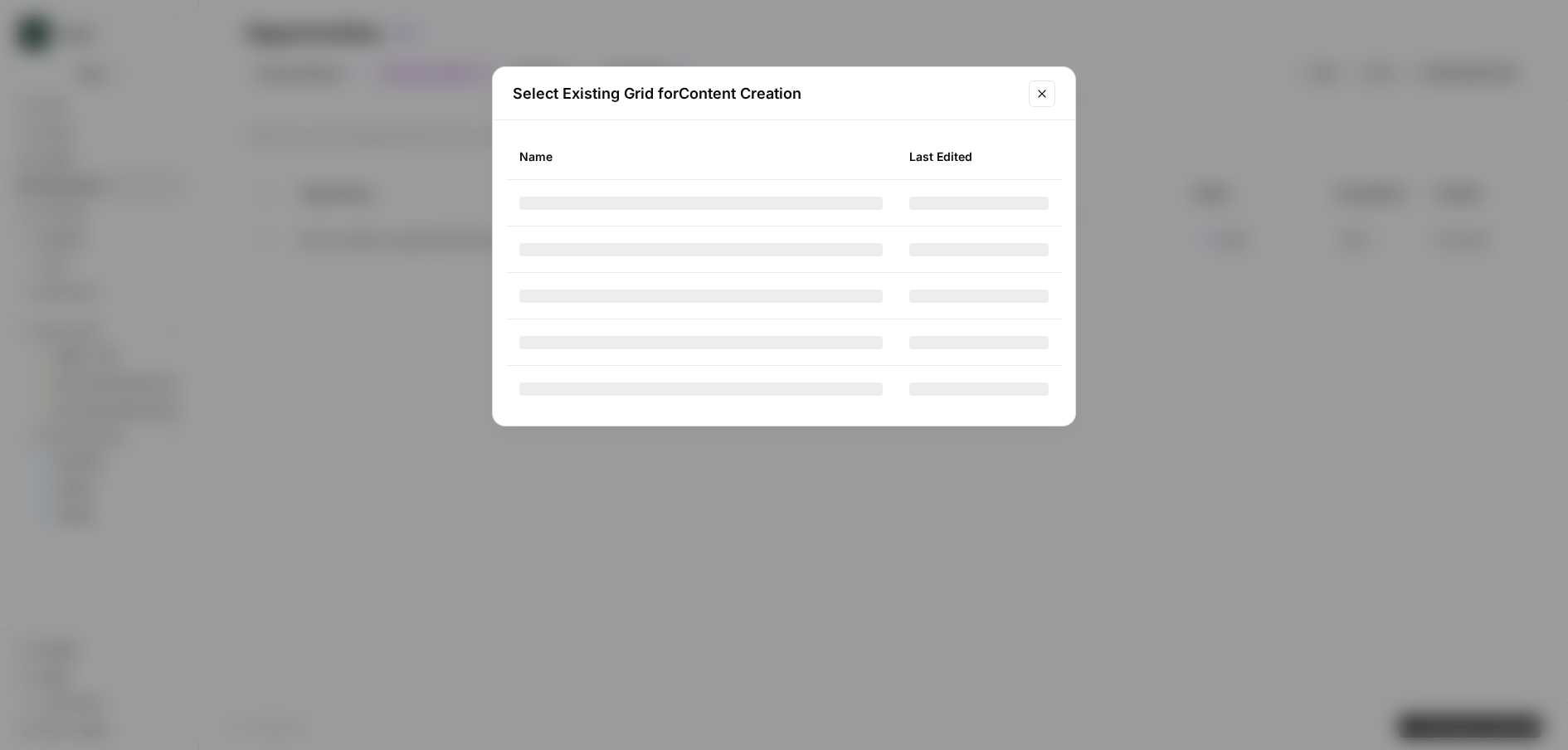
click at [532, 93] on h2 "Select Existing Grid for Content Creation" at bounding box center [766, 94] width 506 height 23
click at [531, 93] on h2 "Select Existing Grid for Content Creation" at bounding box center [766, 94] width 506 height 23
click at [628, 100] on h2 "Select Existing Grid for Content Creation" at bounding box center [766, 94] width 506 height 23
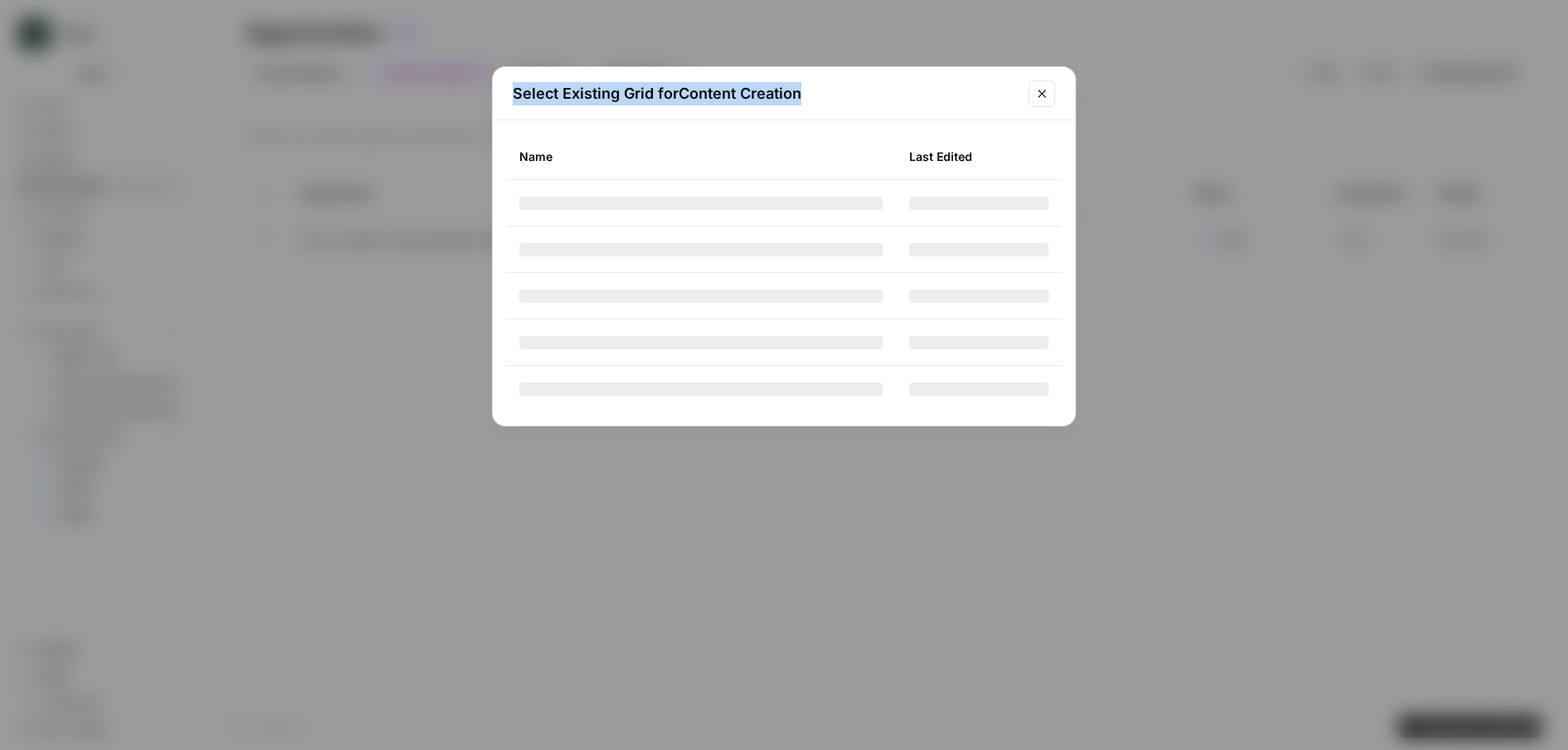
click at [701, 100] on h2 "Select Existing Grid for Content Creation" at bounding box center [766, 94] width 506 height 23
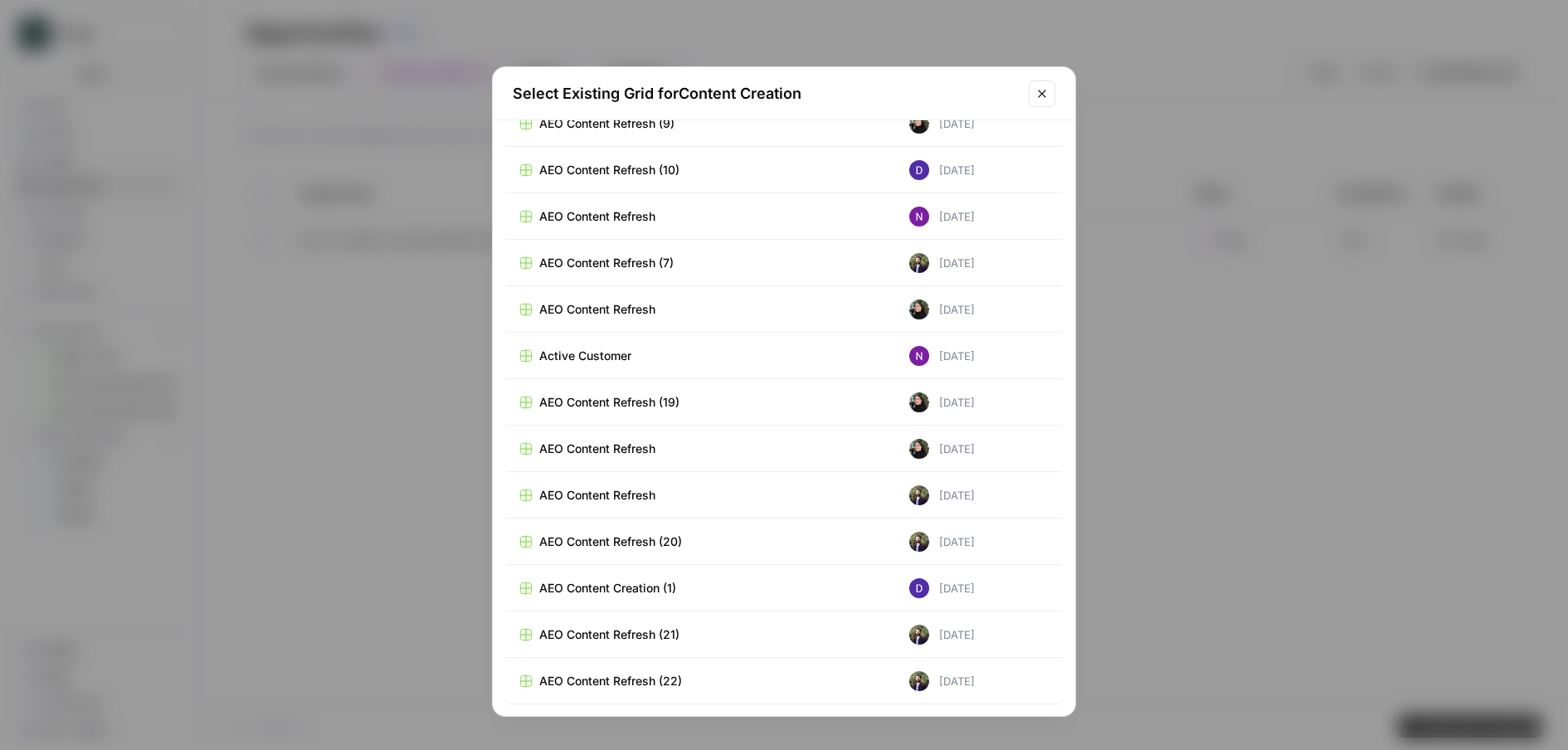
scroll to position [15976, 0]
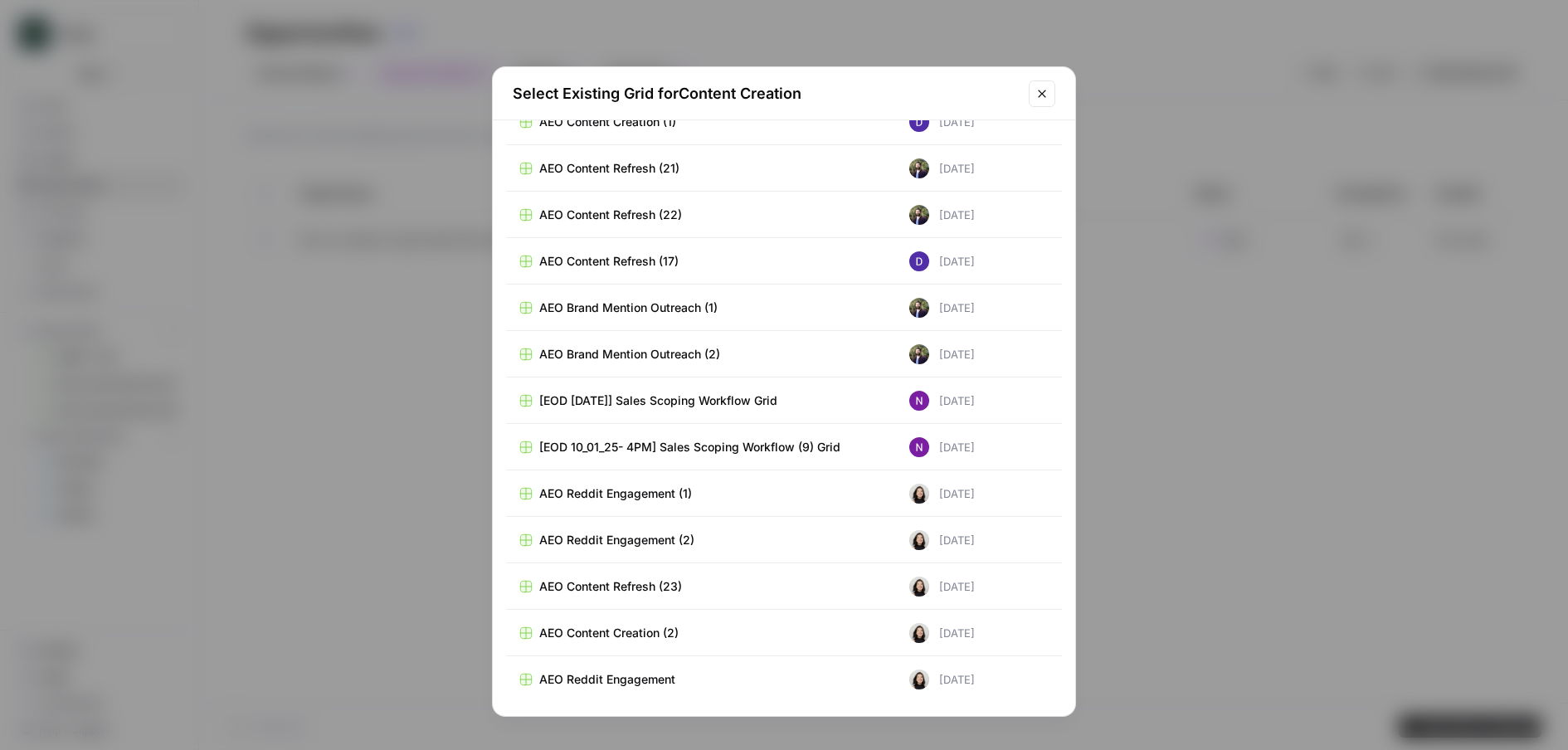
click at [1046, 94] on icon "Close modal" at bounding box center [1042, 93] width 13 height 13
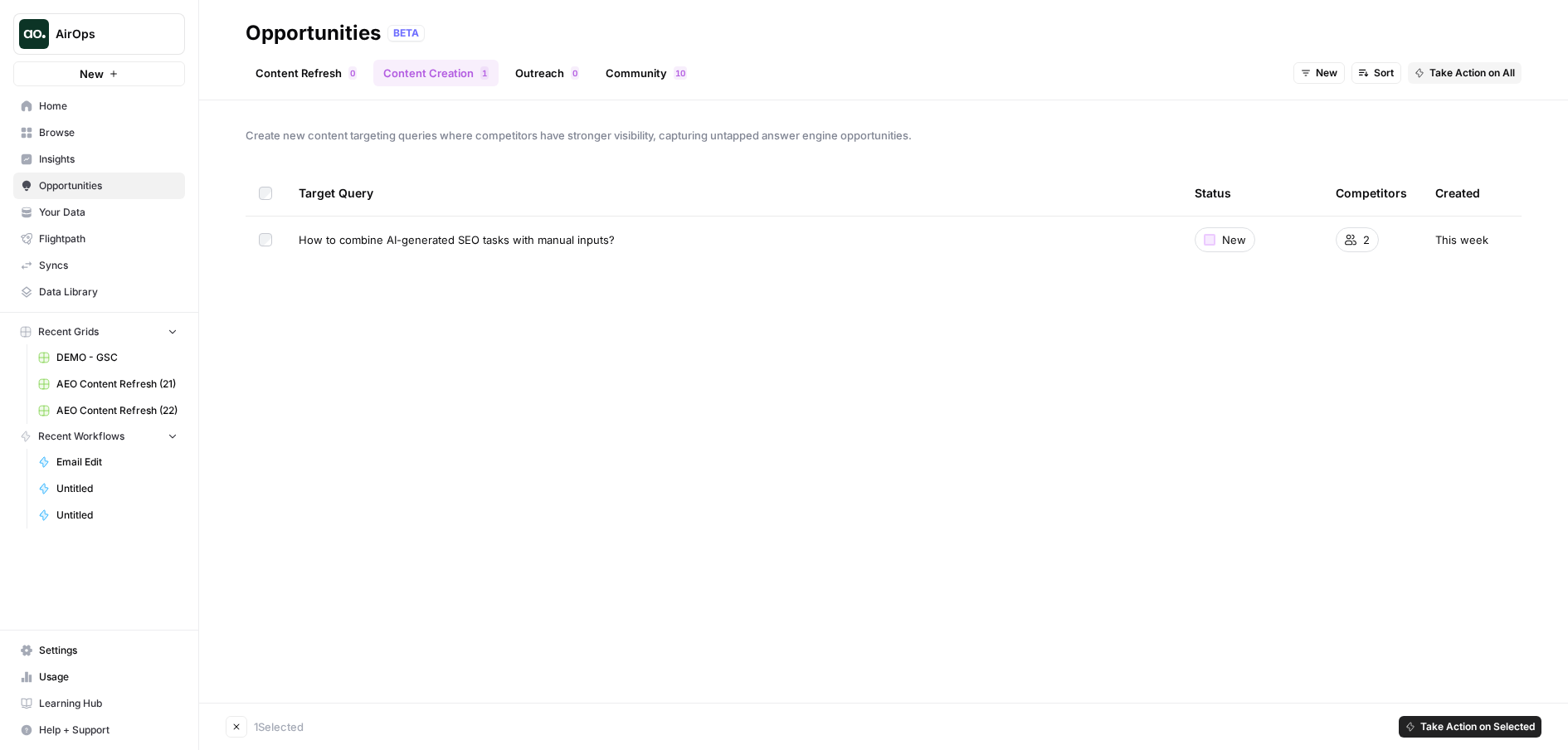
drag, startPoint x: 694, startPoint y: 244, endPoint x: 425, endPoint y: 239, distance: 269.0
click at [425, 239] on div "How to combine AI-generated SEO tasks with manual inputs?" at bounding box center [734, 239] width 870 height 17
click at [426, 239] on span "How to combine AI-generated SEO tasks with manual inputs?" at bounding box center [457, 239] width 316 height 17
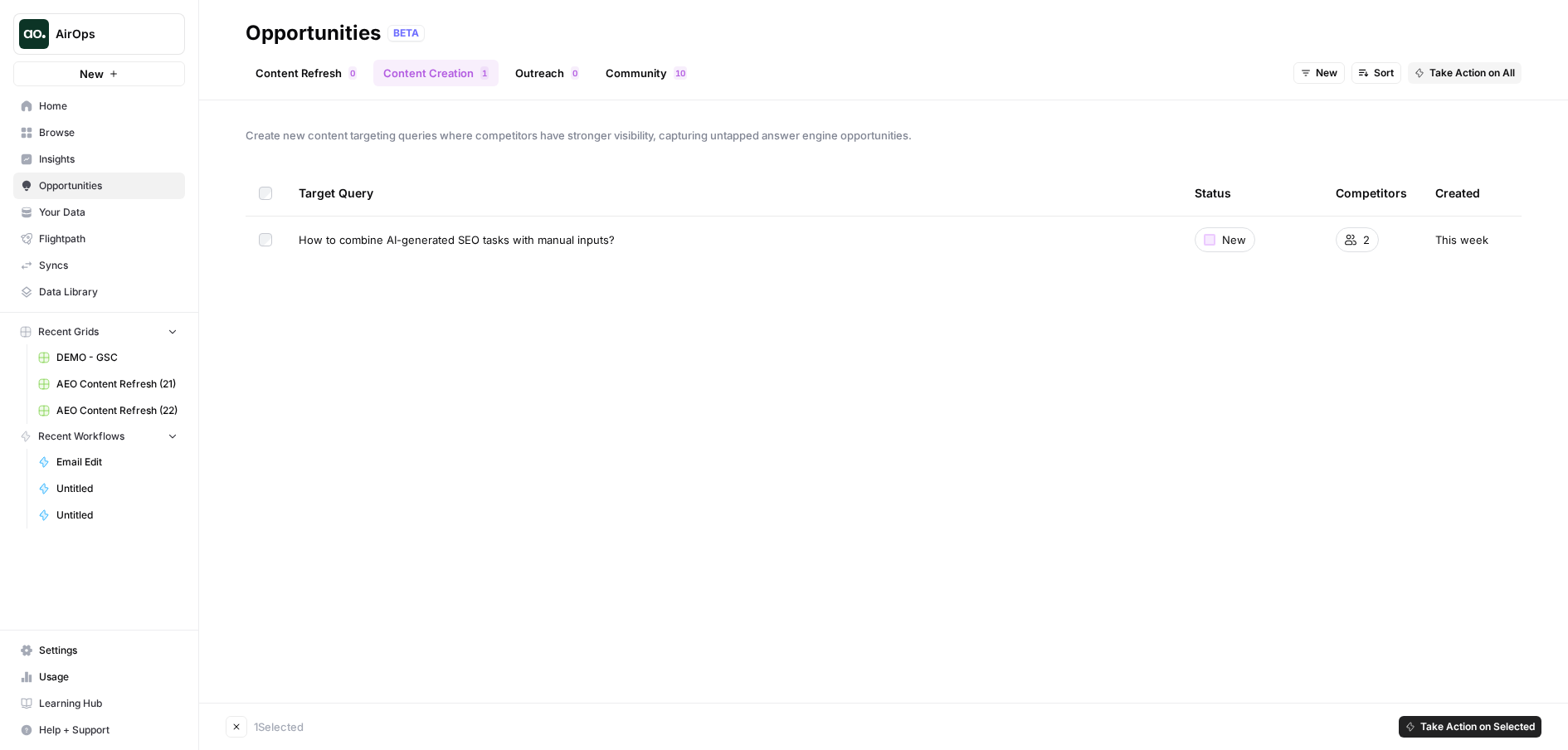
click at [1084, 378] on div "Create new content targeting queries where competitors have stronger visibility…" at bounding box center [883, 401] width 1369 height 603
click at [1450, 723] on span "Take Action on Selected" at bounding box center [1478, 726] width 115 height 15
click at [1143, 604] on div "Create new content targeting queries where competitors have stronger visibility…" at bounding box center [883, 401] width 1369 height 603
click at [780, 404] on div "Create new content targeting queries where competitors have stronger visibility…" at bounding box center [883, 401] width 1369 height 603
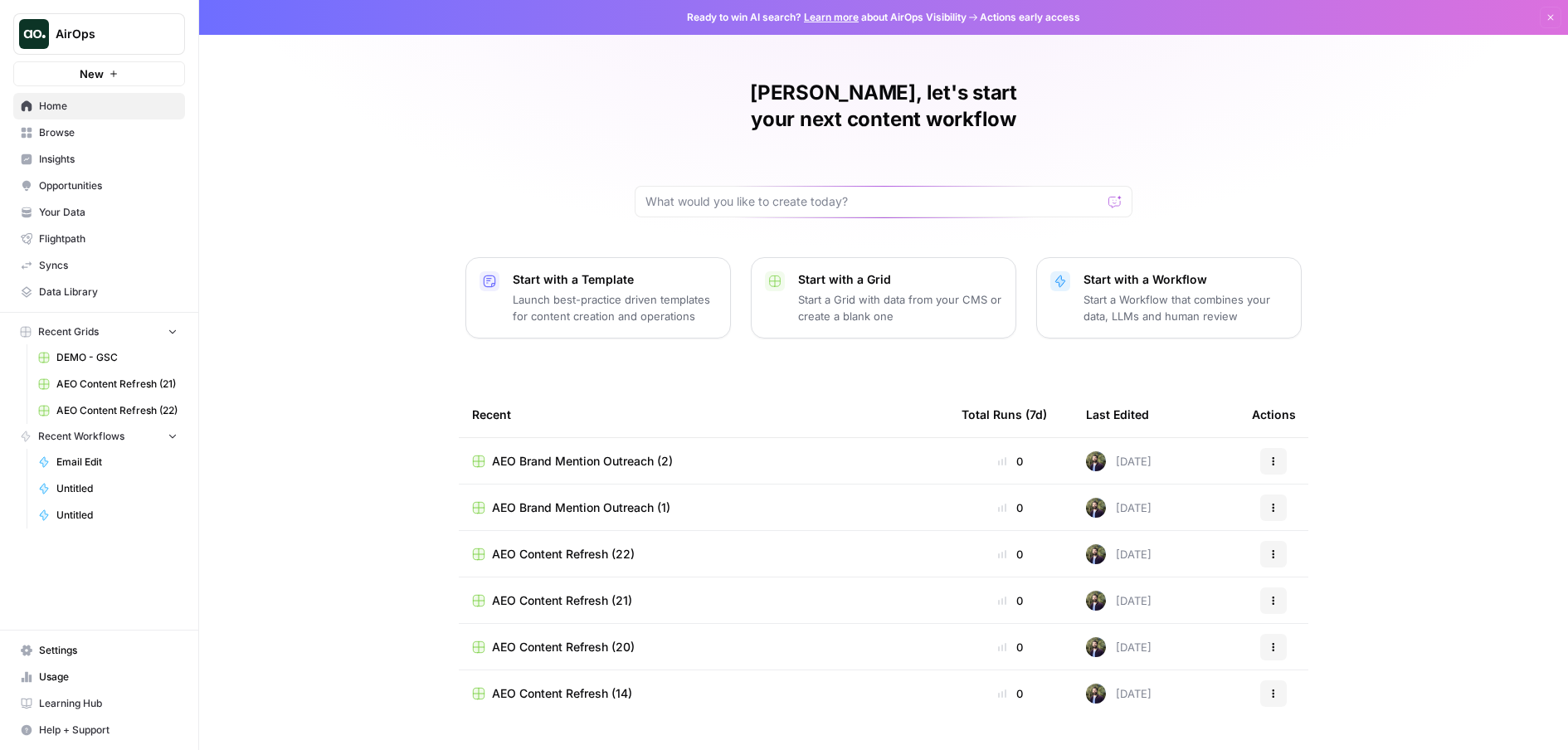
click at [75, 185] on span "Opportunities" at bounding box center [108, 185] width 139 height 15
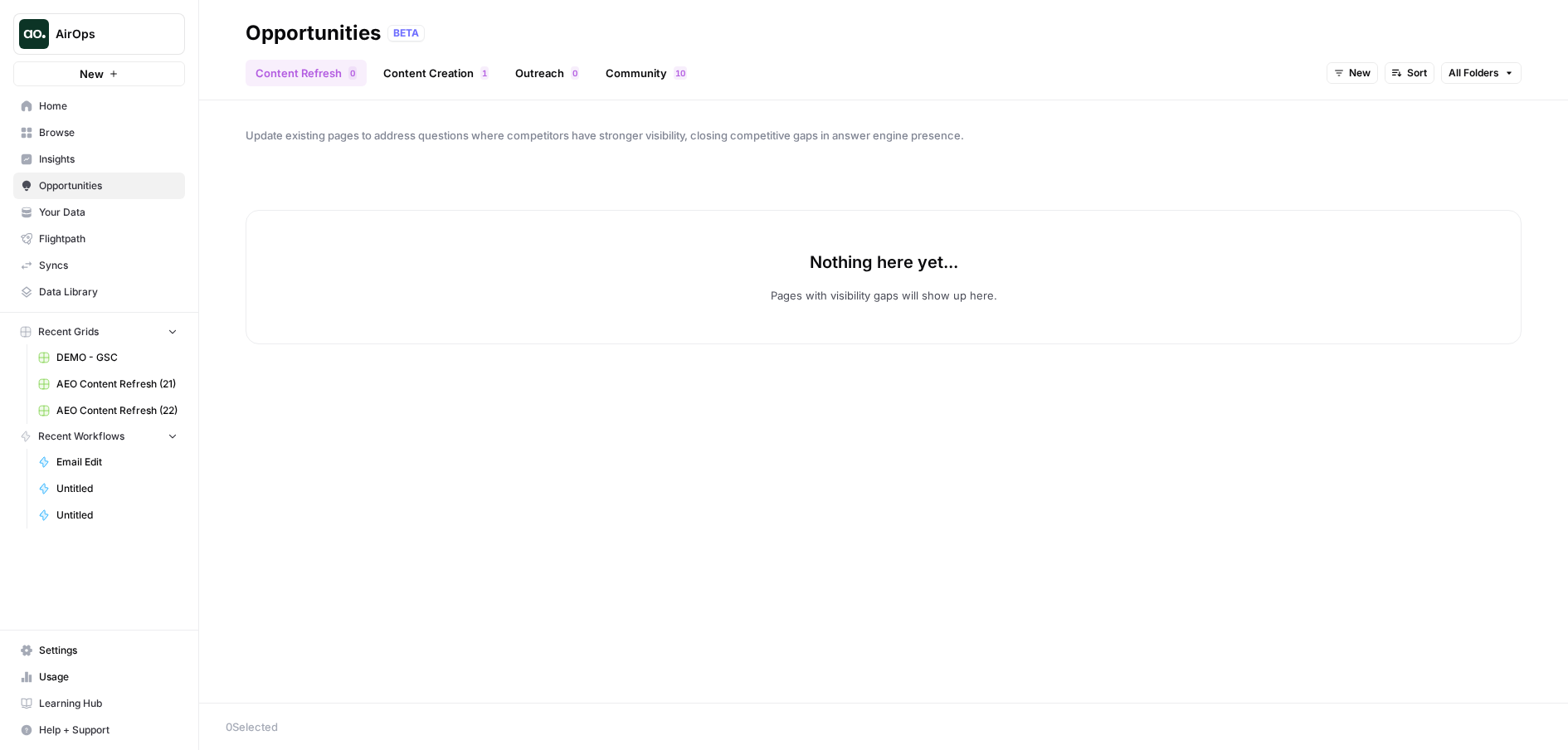
click at [1339, 79] on button "New" at bounding box center [1352, 73] width 52 height 22
click at [1346, 117] on span "All Opportunities" at bounding box center [1382, 109] width 85 height 17
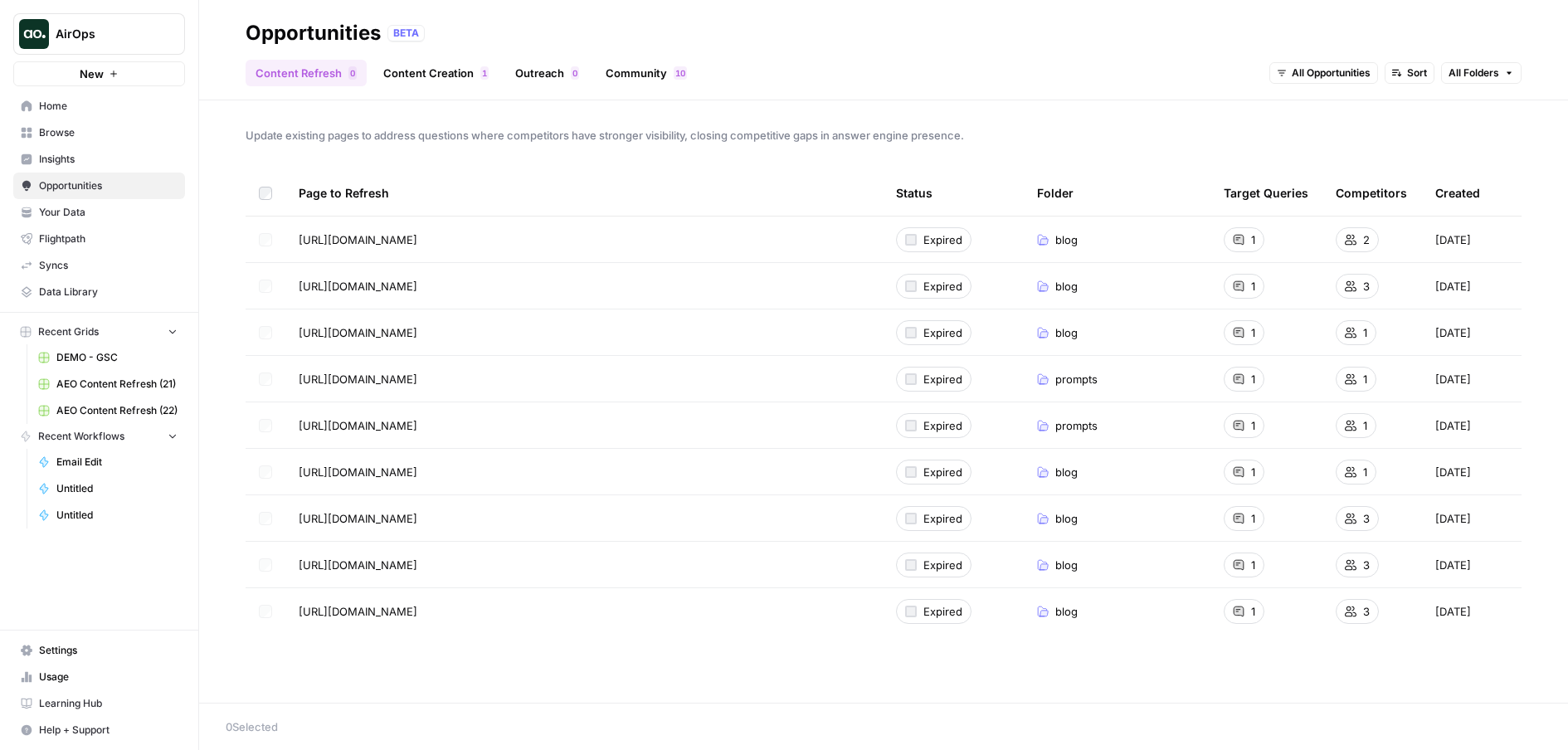
click at [1324, 75] on span "All Opportunities" at bounding box center [1331, 73] width 79 height 15
click at [1336, 154] on span "In Progress" at bounding box center [1333, 155] width 67 height 17
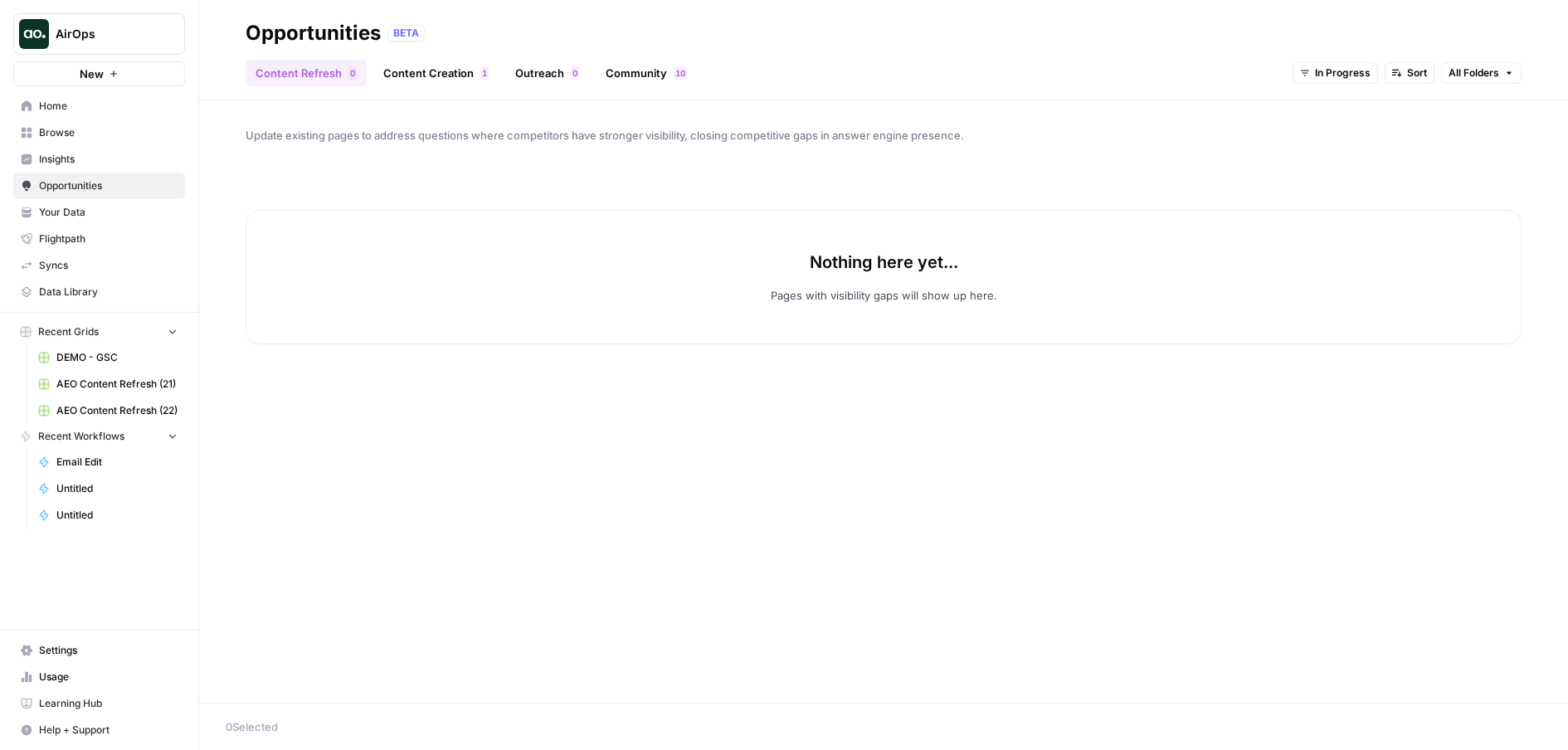
click at [469, 69] on link "Content Creation 1" at bounding box center [436, 73] width 125 height 26
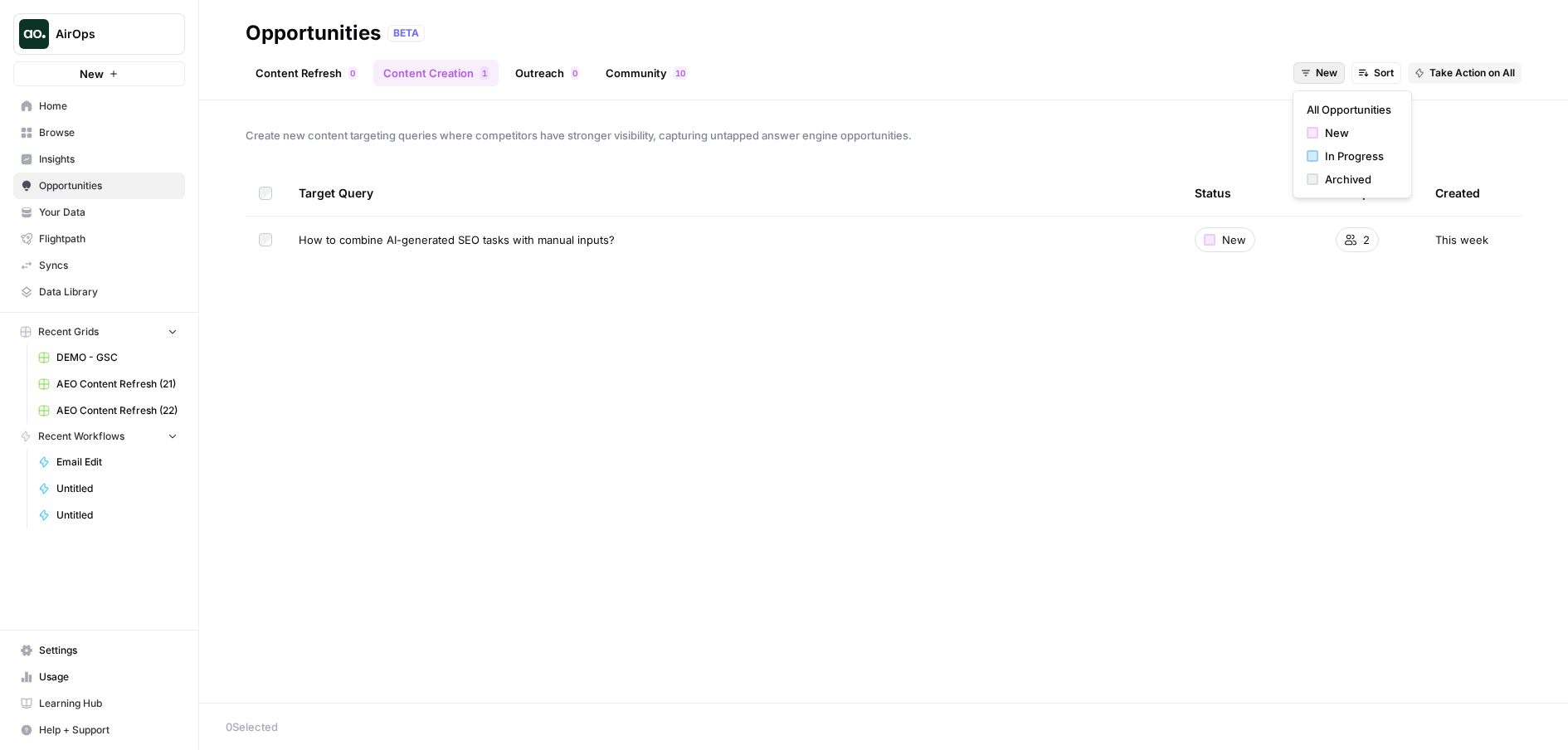
click at [1304, 68] on icon "button" at bounding box center [1306, 73] width 10 height 10
click at [1320, 154] on div "In Progress" at bounding box center [1352, 155] width 91 height 17
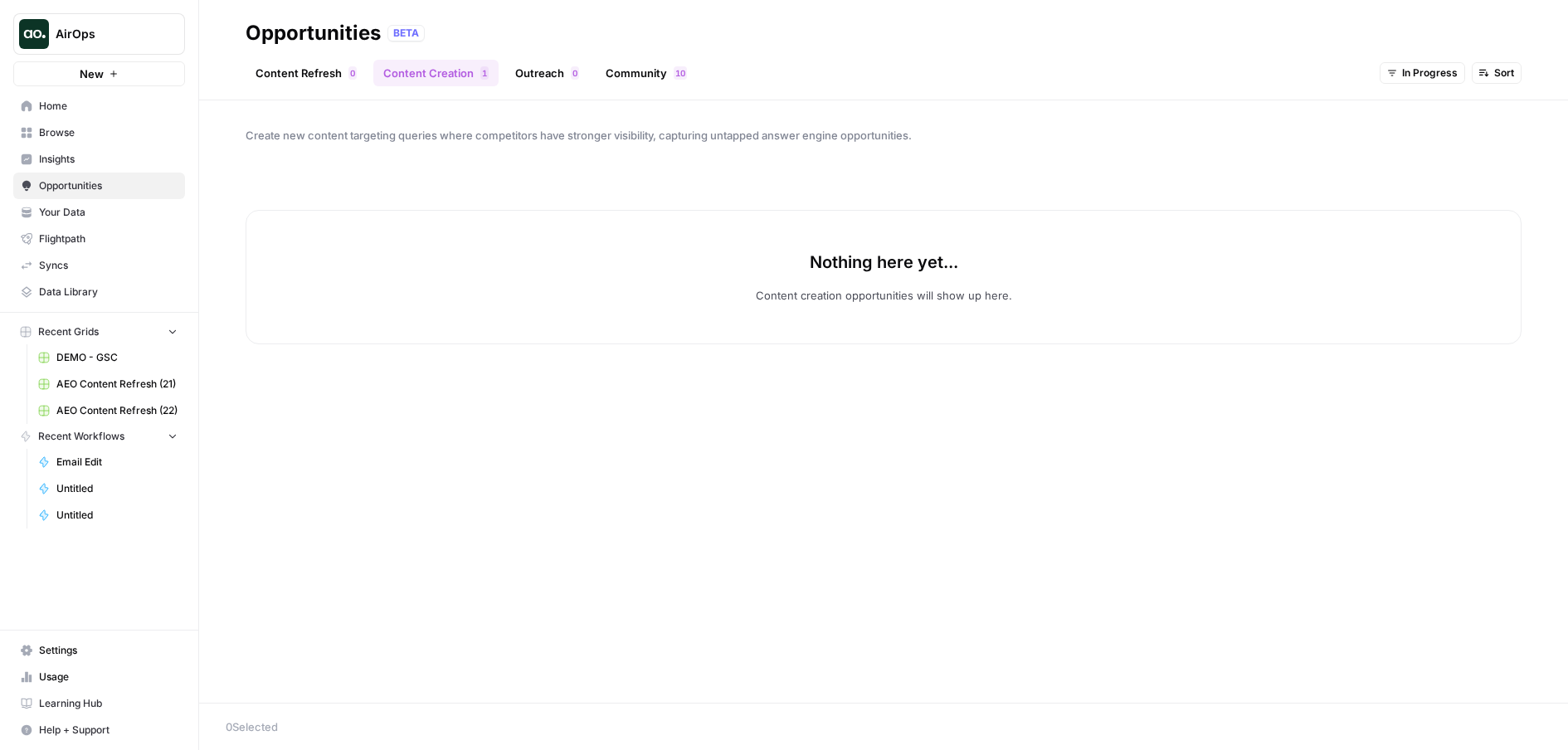
click at [554, 67] on link "Outreach 0" at bounding box center [547, 73] width 84 height 26
click at [447, 68] on link "Content Creation 1" at bounding box center [436, 73] width 125 height 26
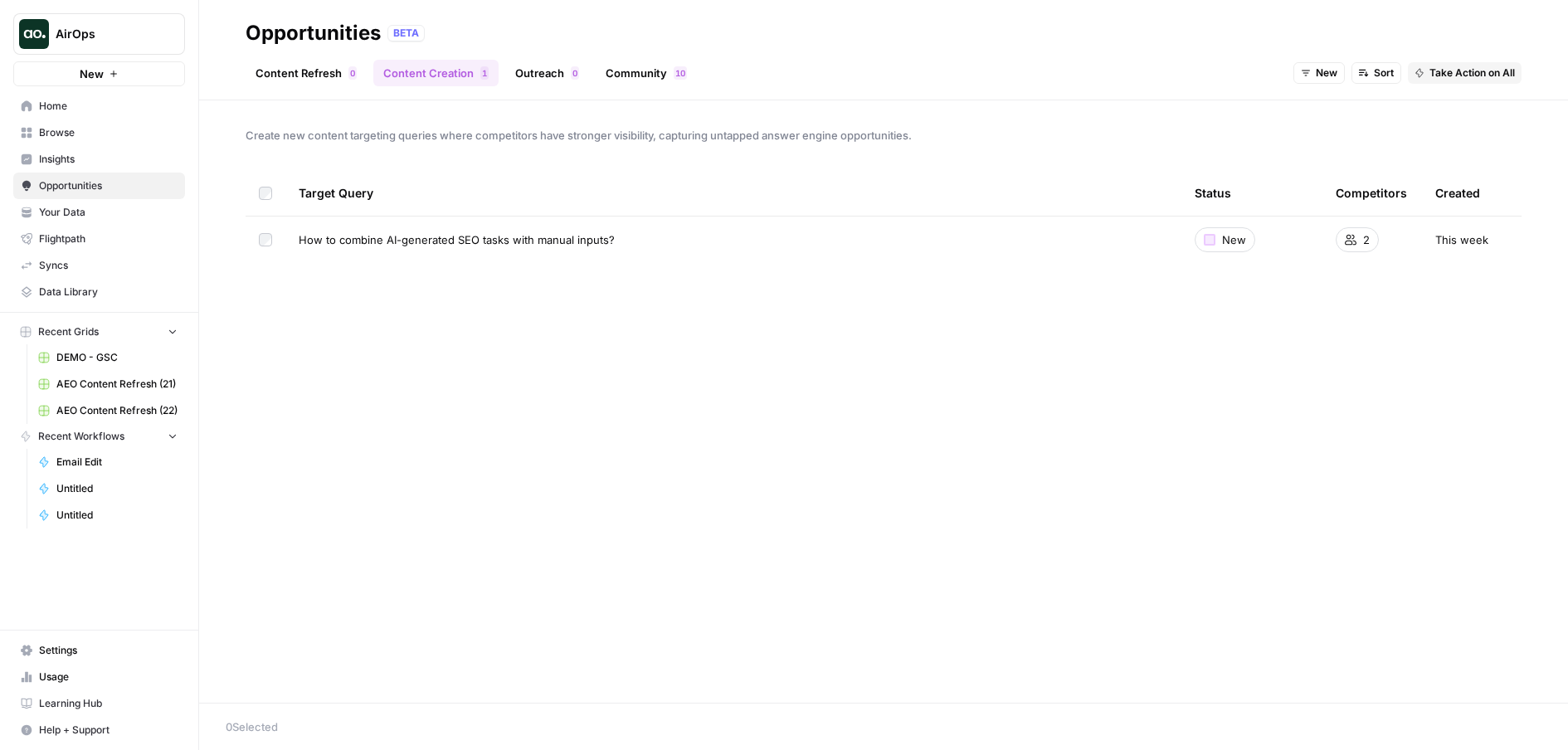
click at [528, 77] on link "Outreach 0" at bounding box center [547, 73] width 84 height 26
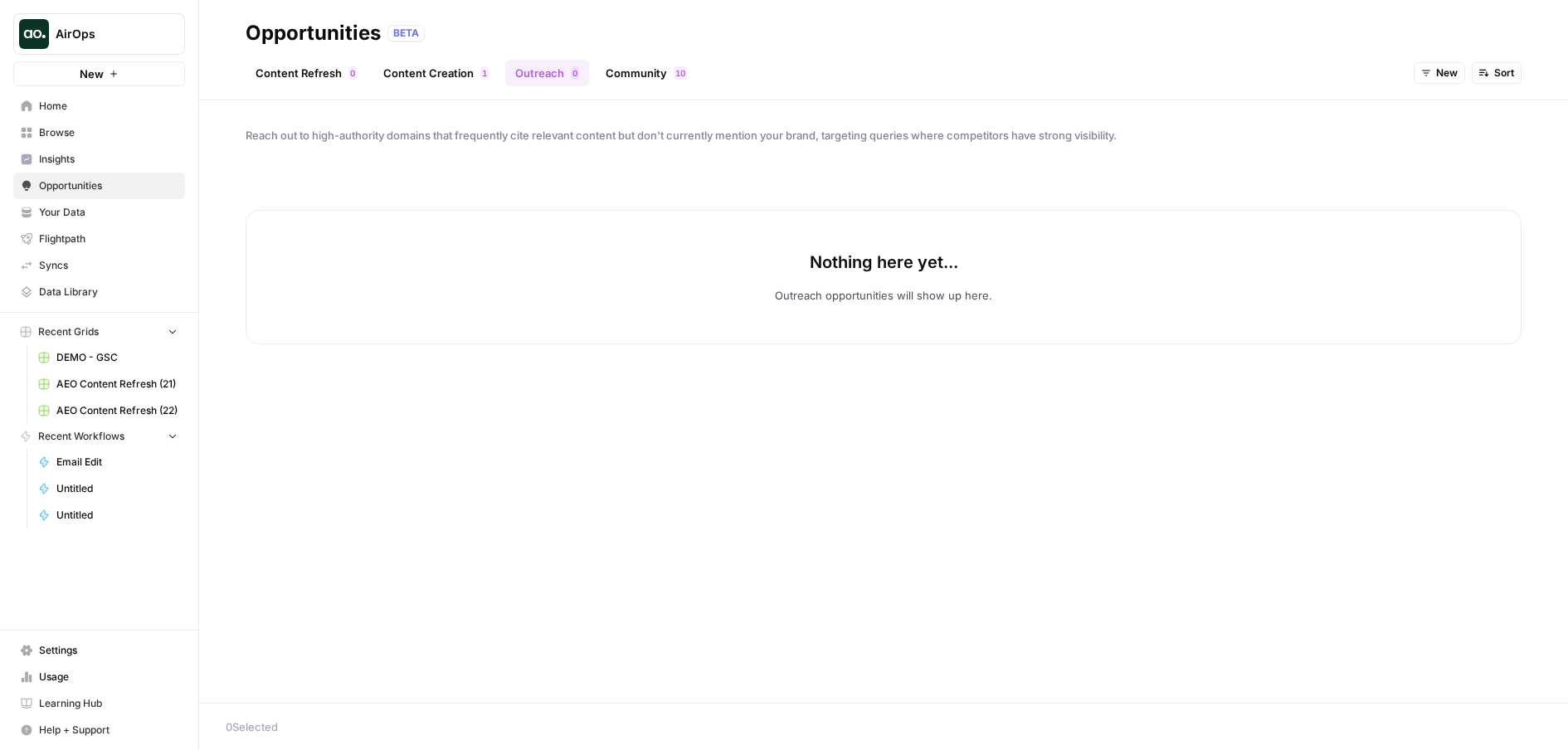
click at [1452, 69] on span "New" at bounding box center [1447, 73] width 22 height 15
click at [1443, 158] on div "In Progress" at bounding box center [1473, 155] width 91 height 17
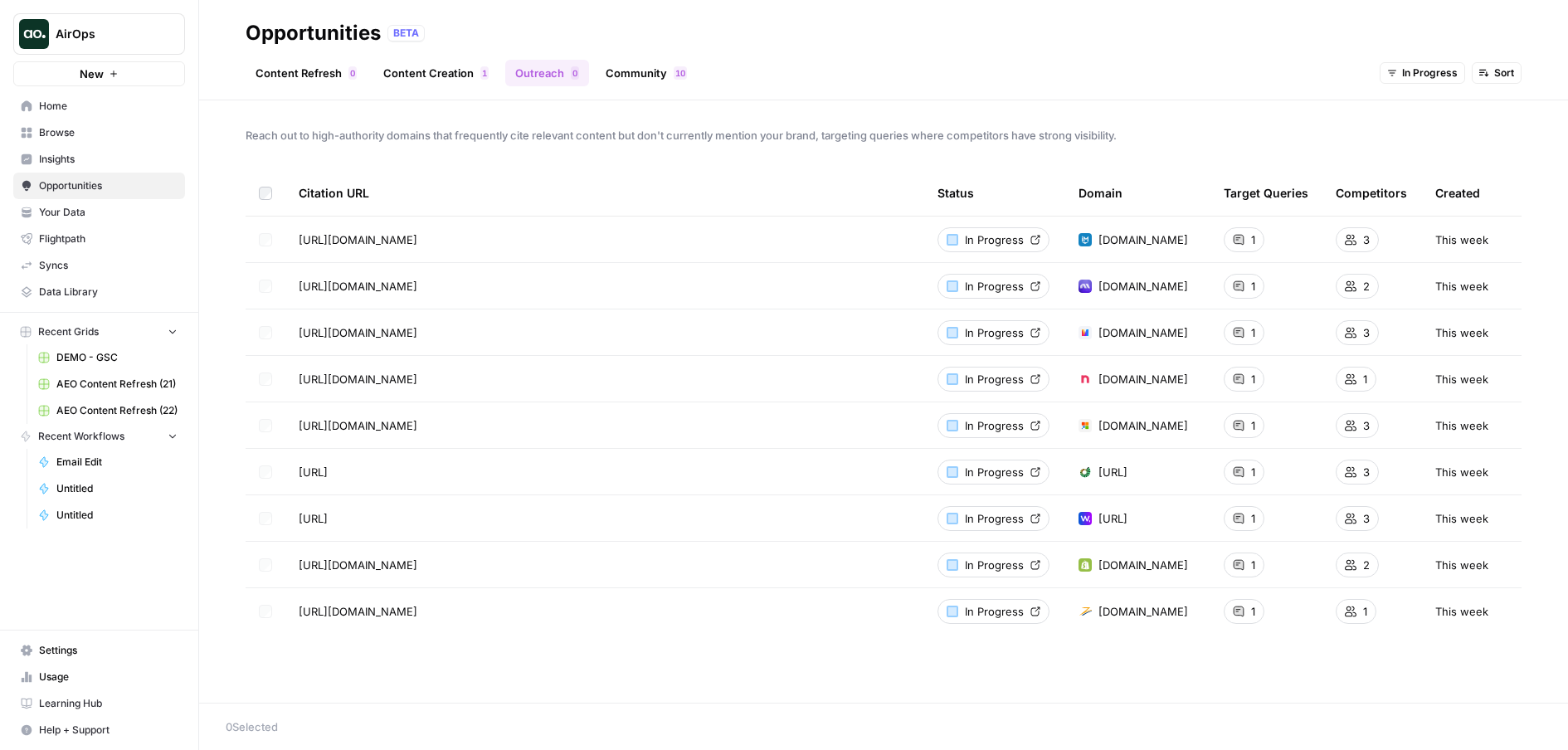
click at [1036, 288] on icon at bounding box center [1035, 286] width 10 height 10
click at [1038, 471] on icon at bounding box center [1035, 472] width 10 height 10
click at [1418, 69] on span "In Progress" at bounding box center [1429, 73] width 55 height 15
click at [1443, 108] on span "All Opportunities" at bounding box center [1436, 109] width 85 height 17
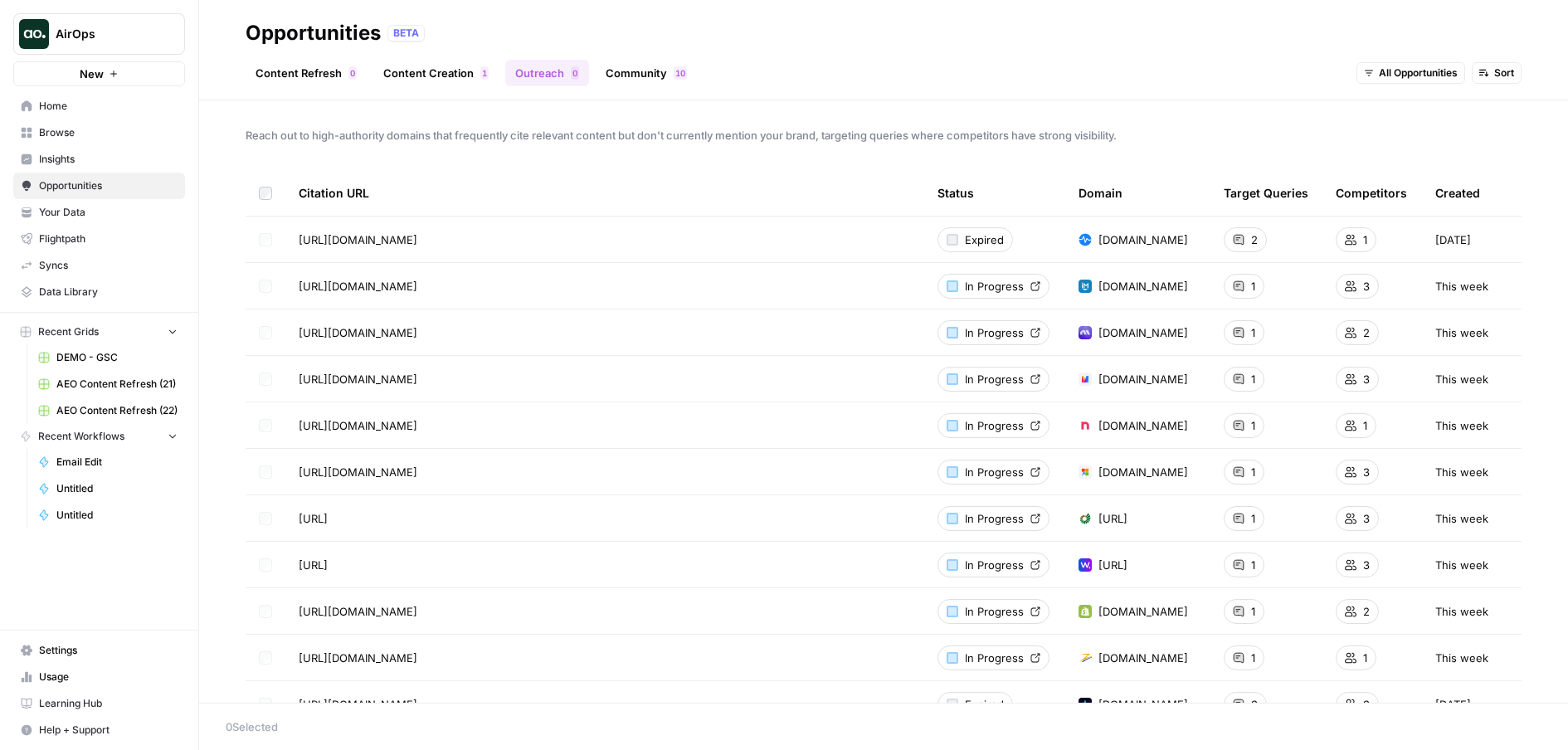
click at [1394, 76] on span "All Opportunities" at bounding box center [1418, 73] width 79 height 15
click at [1400, 108] on span "All Opportunities" at bounding box center [1410, 109] width 85 height 17
click at [1296, 89] on header "Opportunities BETA Content Refresh 0 Content Creation 1 Outreach 0 Community 0 …" at bounding box center [883, 50] width 1369 height 100
click at [1395, 69] on span "All Opportunities" at bounding box center [1418, 73] width 79 height 15
click at [1415, 106] on span "All Opportunities" at bounding box center [1410, 109] width 85 height 17
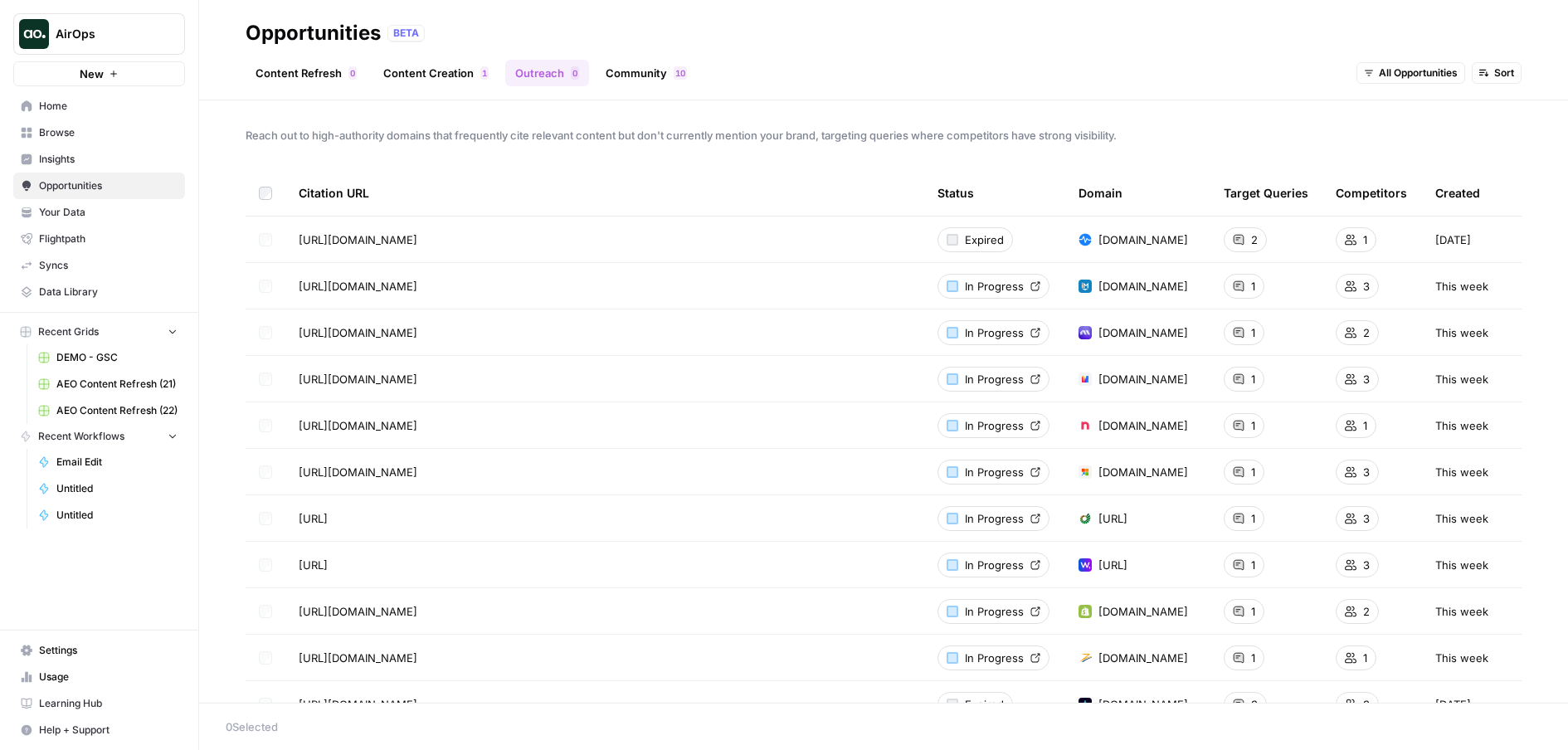
click at [1395, 82] on button "All Opportunities" at bounding box center [1411, 73] width 109 height 22
click at [1257, 133] on span "Reach out to high-authority domains that frequently cite relevant content but d…" at bounding box center [883, 135] width 1276 height 17
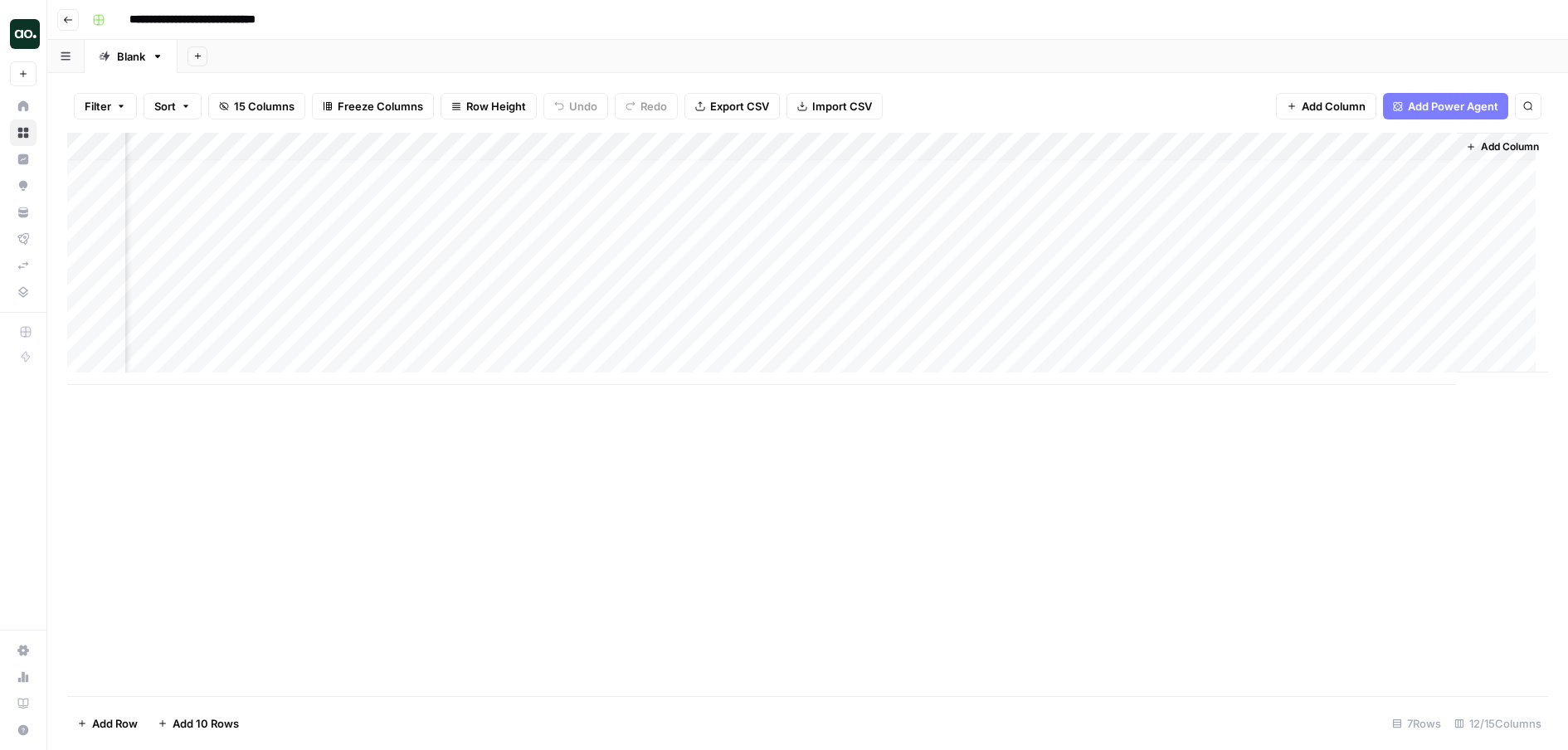
scroll to position [12, 0]
